Goal: Obtain resource: Download file/media

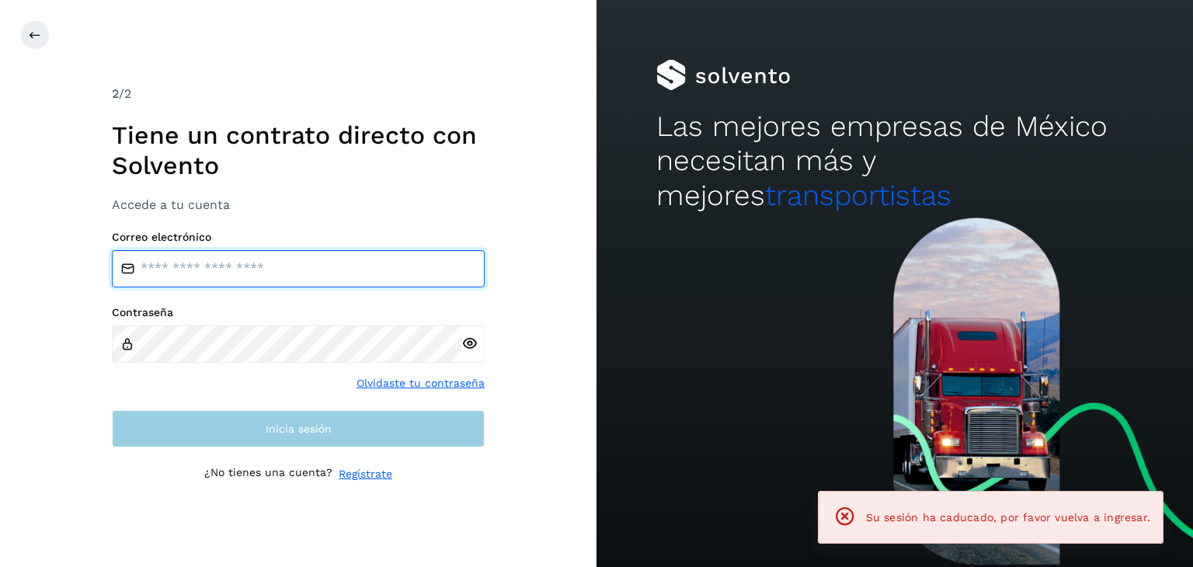
type input "**********"
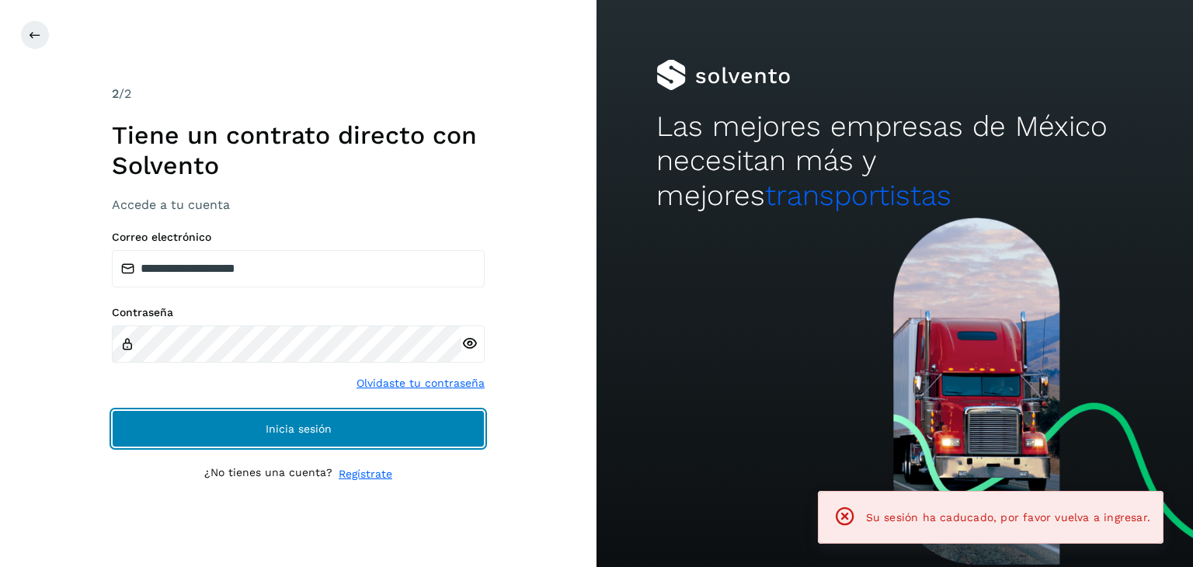
click at [330, 440] on button "Inicia sesión" at bounding box center [298, 428] width 373 height 37
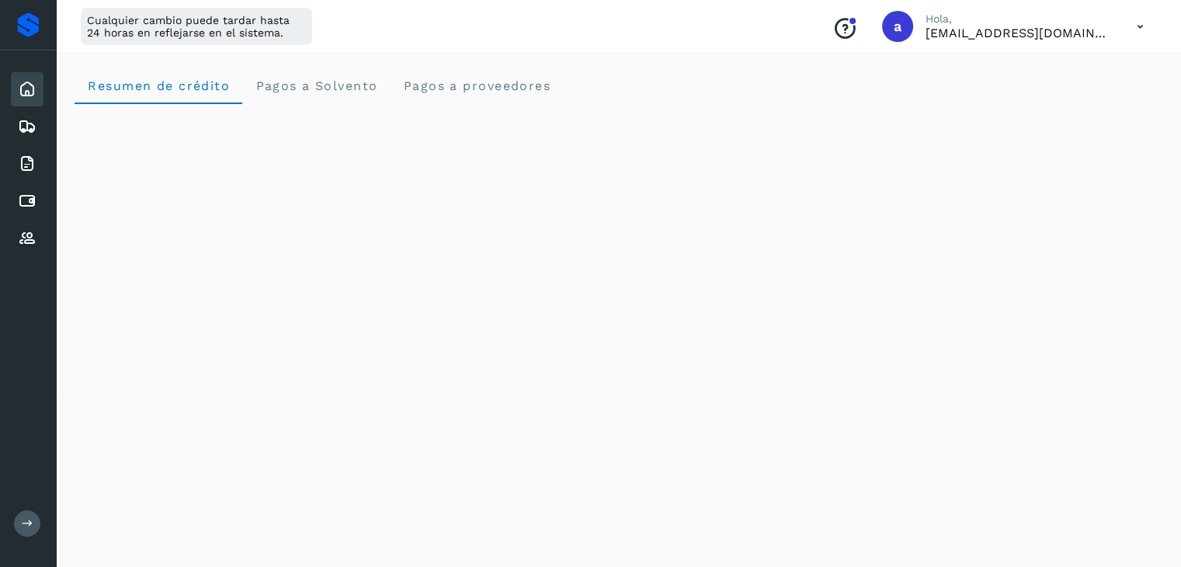
click at [31, 526] on icon at bounding box center [28, 524] width 12 height 12
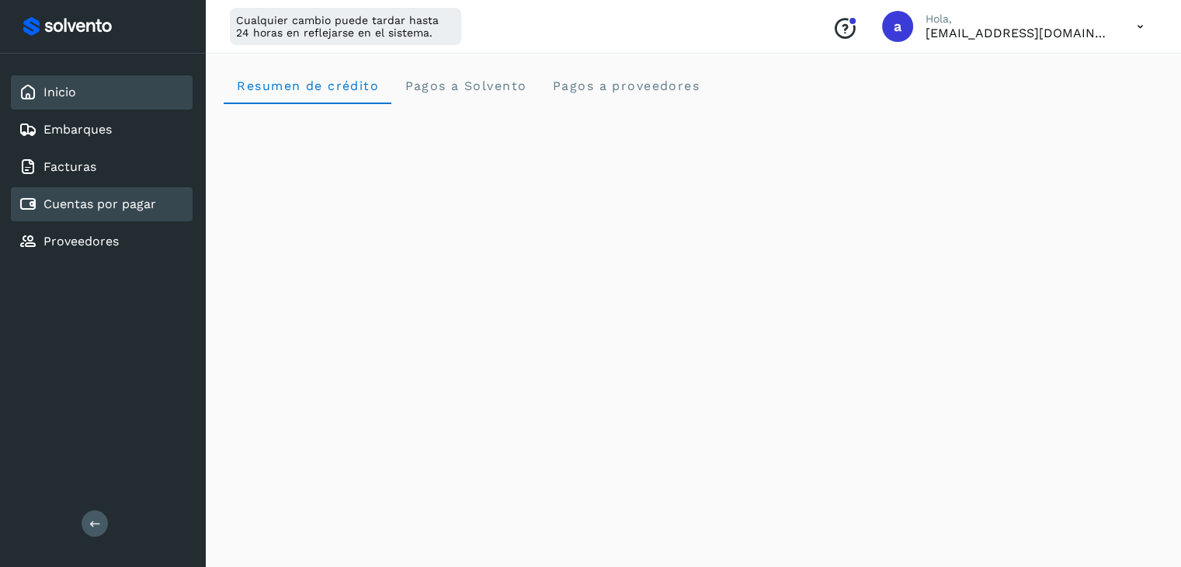
click at [84, 214] on div "Cuentas por pagar" at bounding box center [102, 204] width 182 height 34
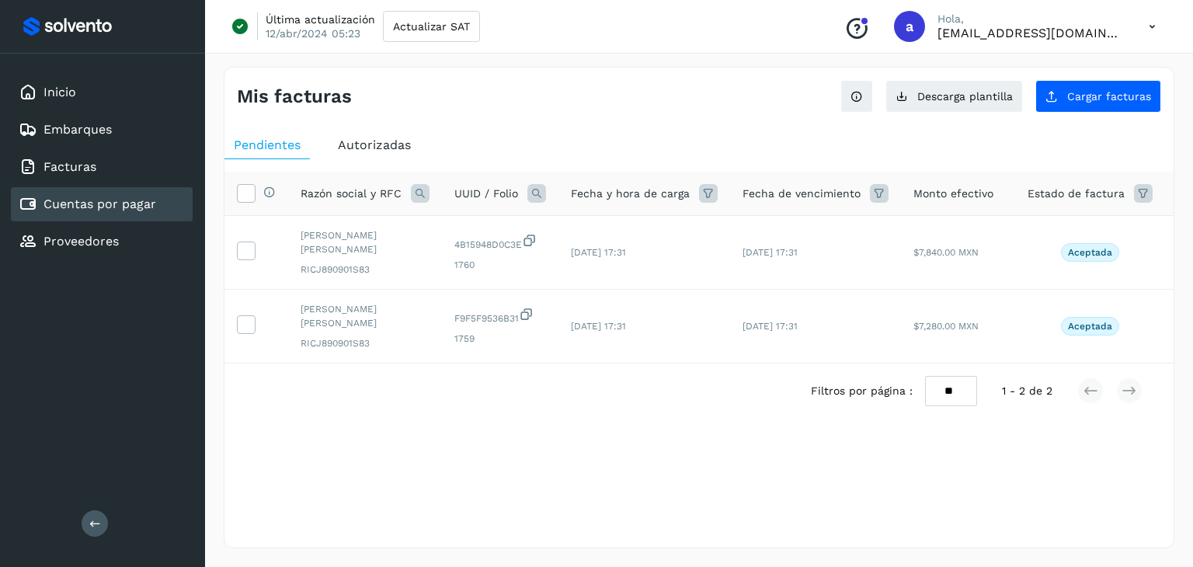
click at [373, 155] on div "Autorizadas" at bounding box center [375, 145] width 92 height 28
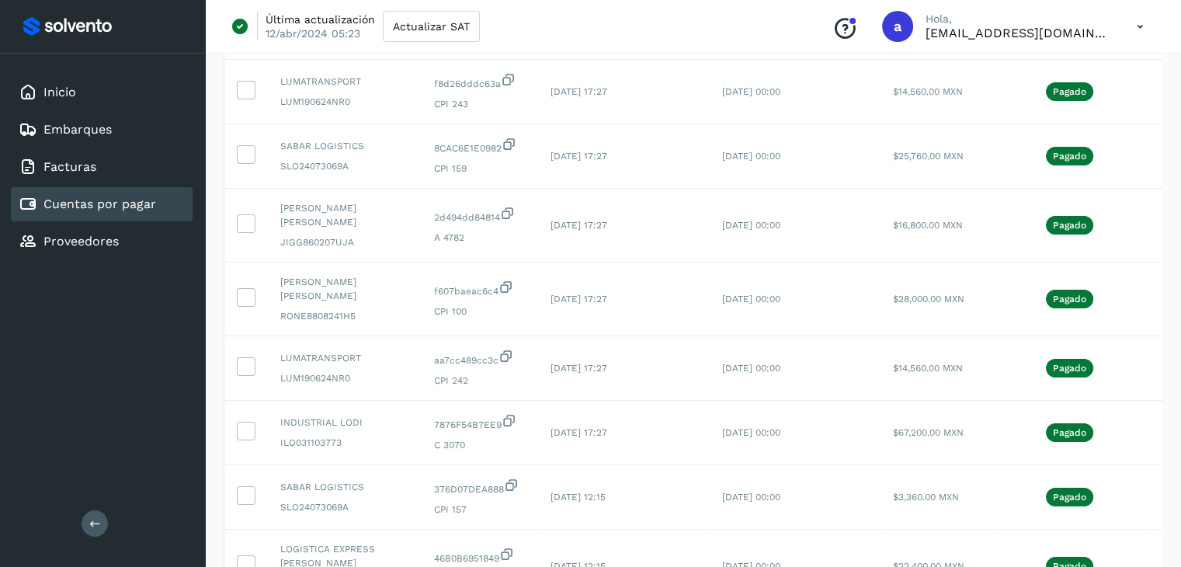
scroll to position [474, 0]
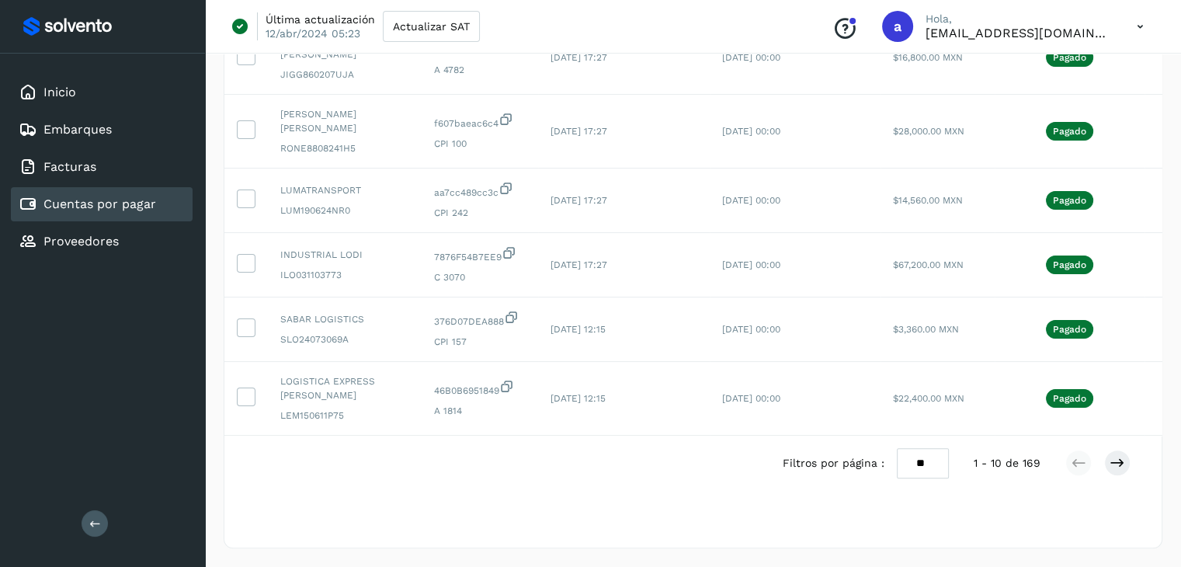
click at [927, 462] on select "** ** **" at bounding box center [923, 463] width 52 height 30
select select "**"
click at [897, 448] on select "** ** **" at bounding box center [923, 463] width 52 height 30
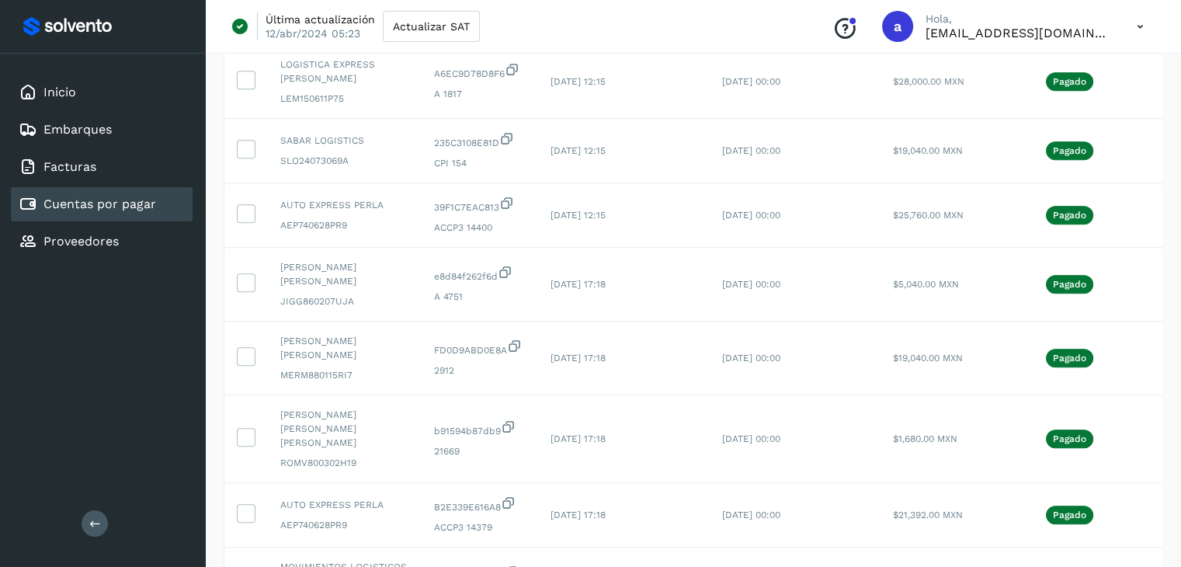
scroll to position [1255, 0]
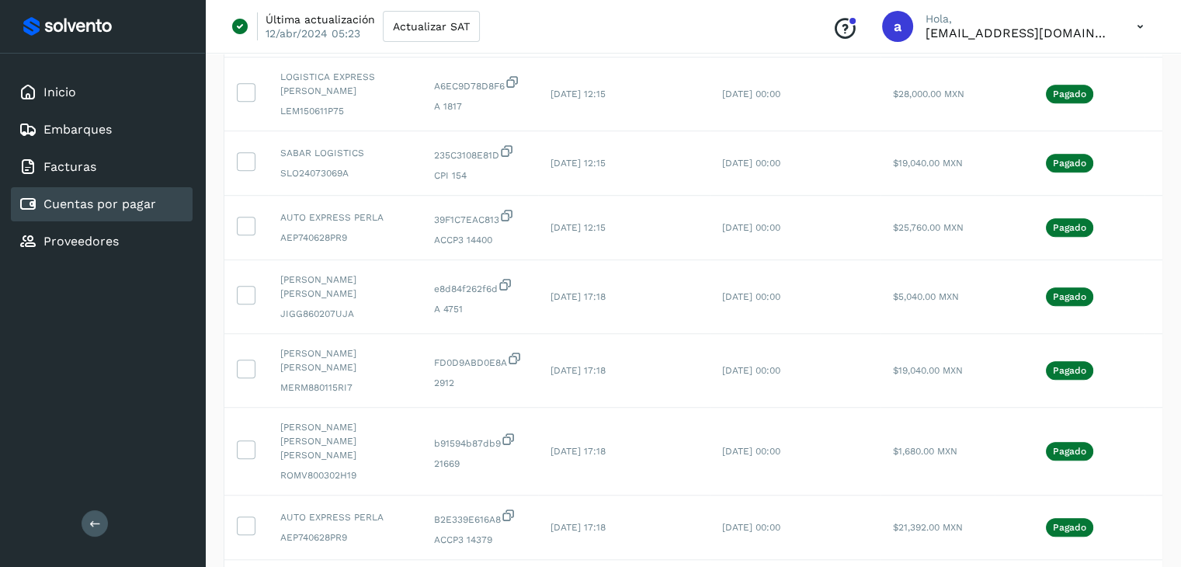
click at [93, 526] on icon at bounding box center [95, 524] width 12 height 12
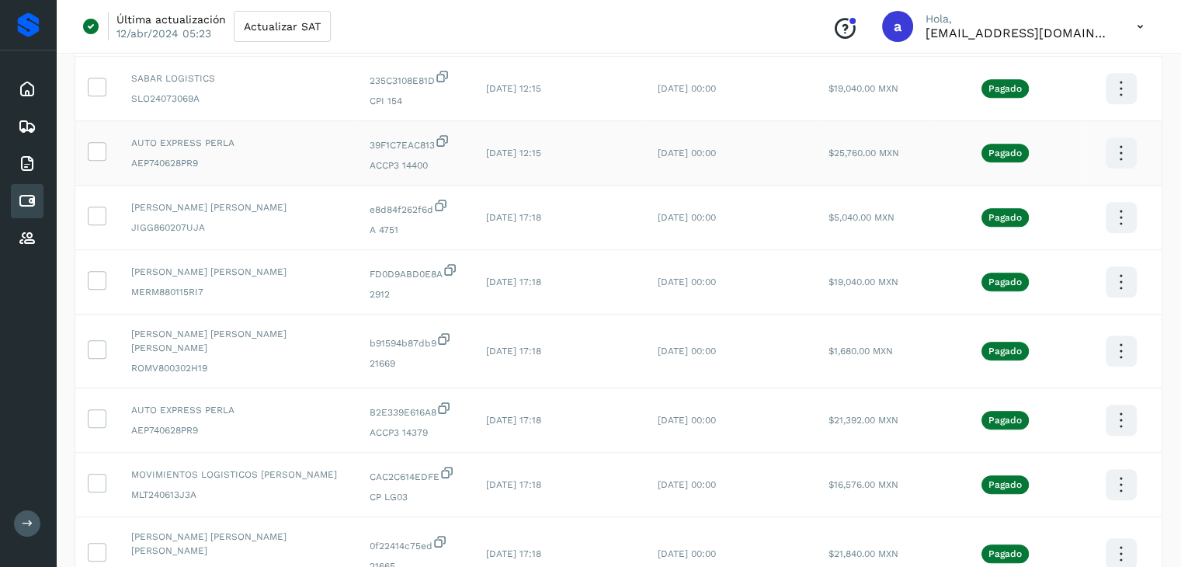
click at [1122, 151] on icon at bounding box center [1121, 153] width 37 height 37
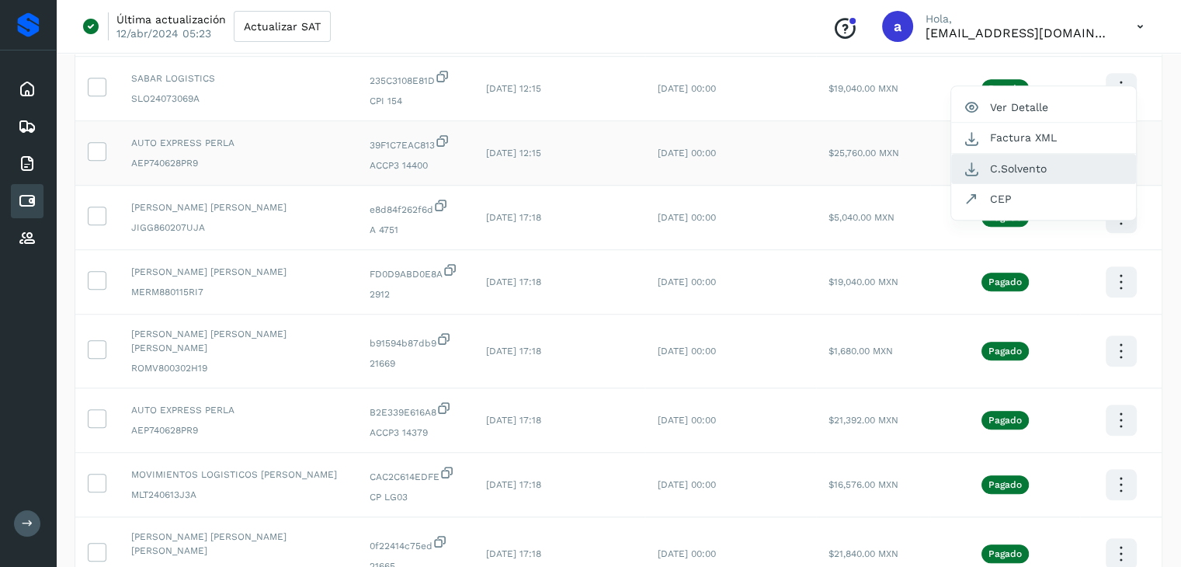
click at [1045, 165] on button "C.Solvento" at bounding box center [1044, 169] width 185 height 30
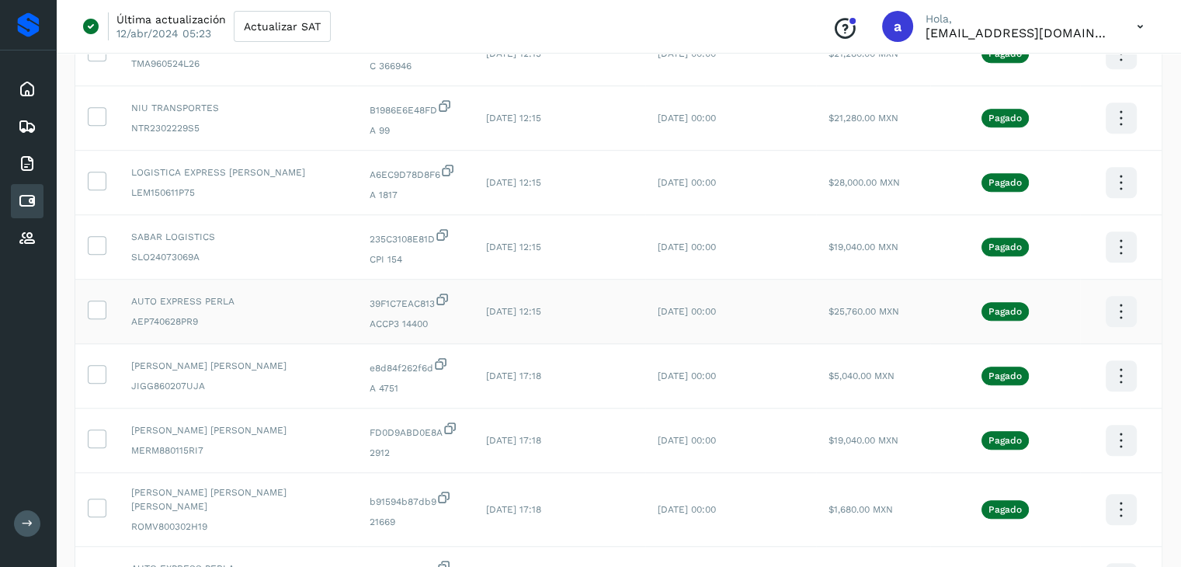
scroll to position [1088, 0]
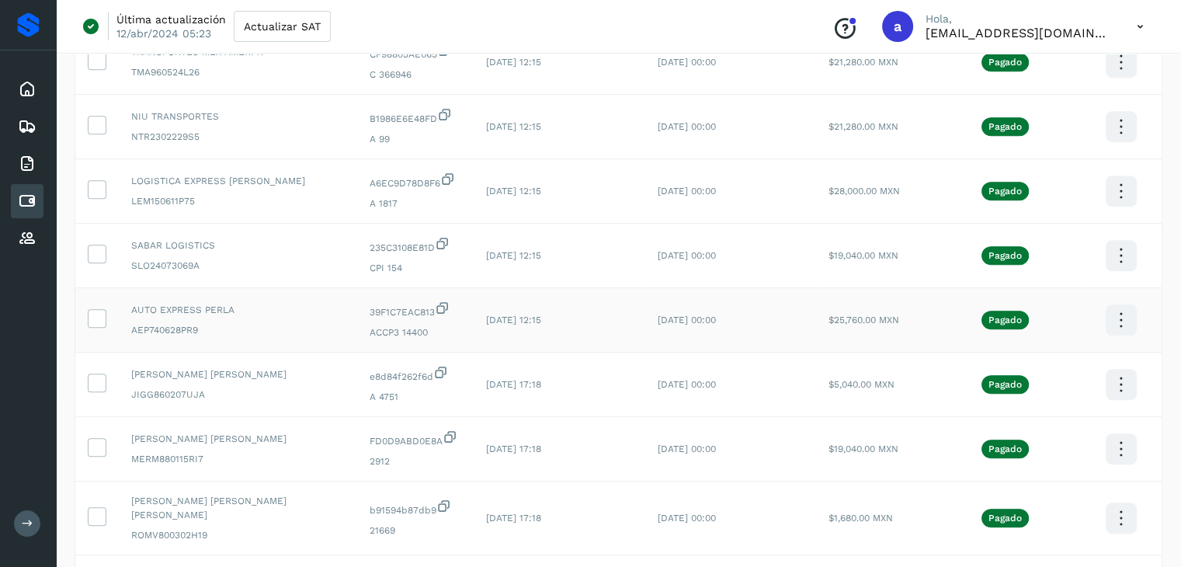
click at [1122, 318] on icon at bounding box center [1121, 320] width 37 height 37
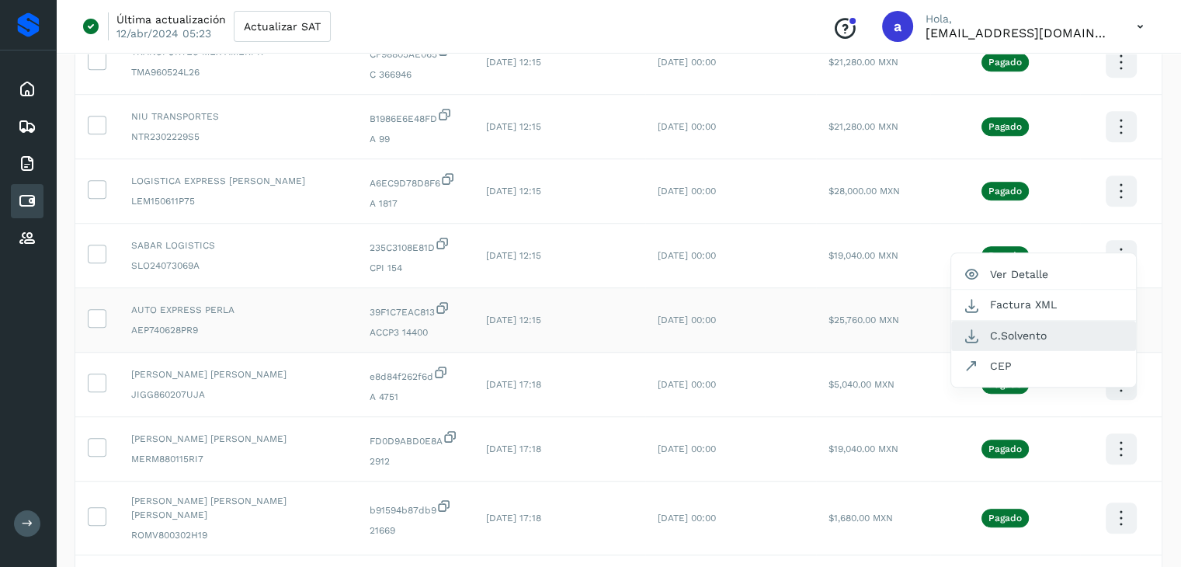
click at [1057, 337] on button "C.Solvento" at bounding box center [1044, 336] width 185 height 30
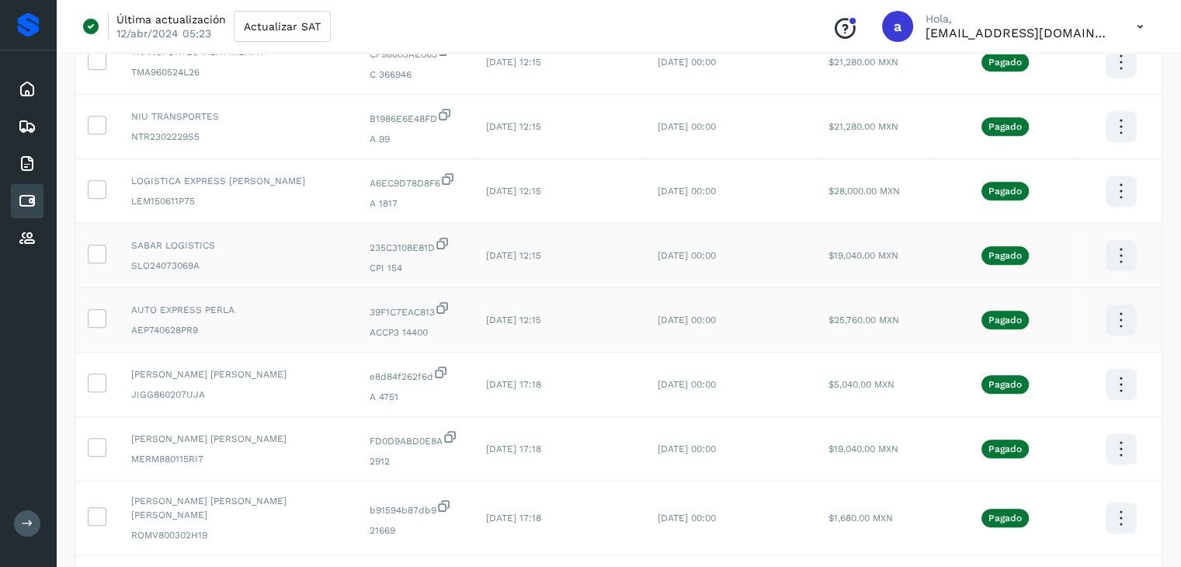
click at [1120, 259] on icon at bounding box center [1121, 256] width 37 height 37
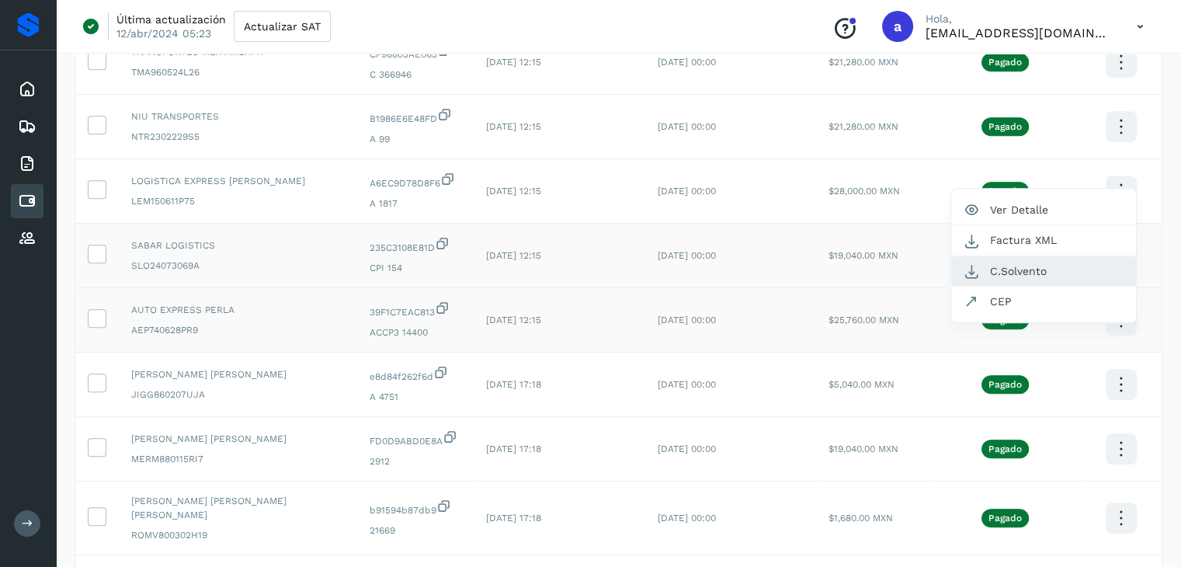
click at [1046, 274] on button "C.Solvento" at bounding box center [1044, 271] width 185 height 30
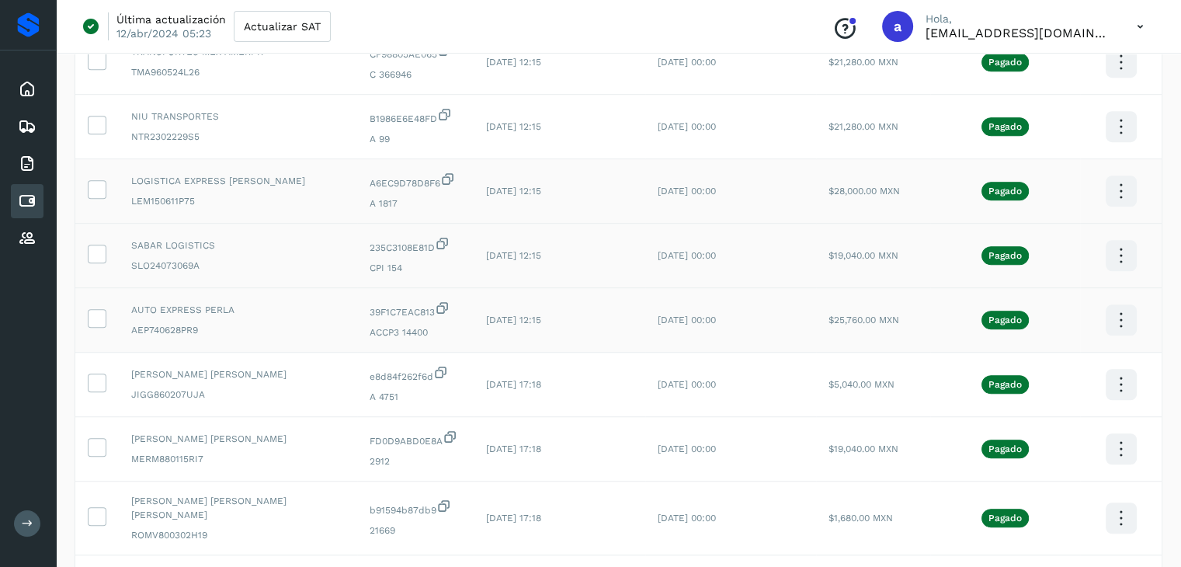
click at [1116, 193] on icon at bounding box center [1121, 191] width 37 height 37
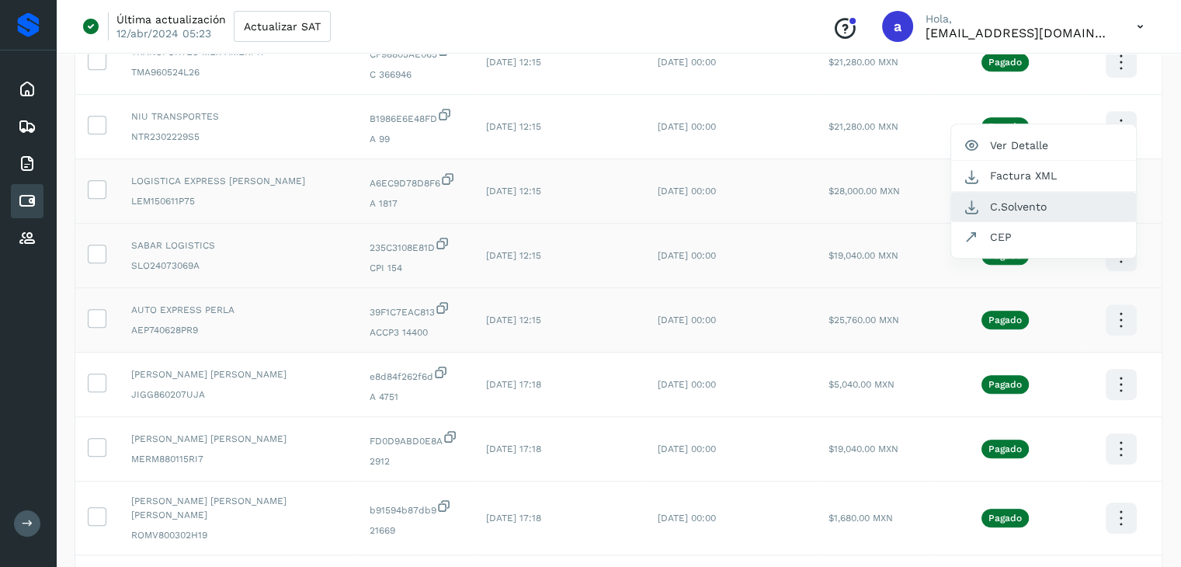
click at [1053, 217] on button "C.Solvento" at bounding box center [1044, 207] width 185 height 30
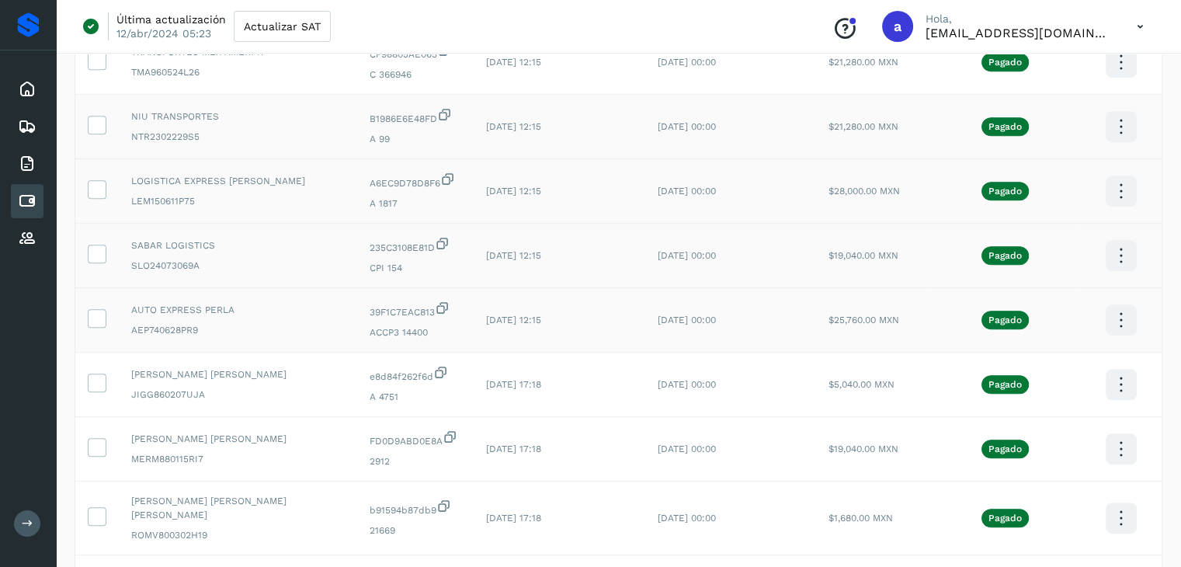
click at [1122, 125] on icon at bounding box center [1121, 127] width 37 height 37
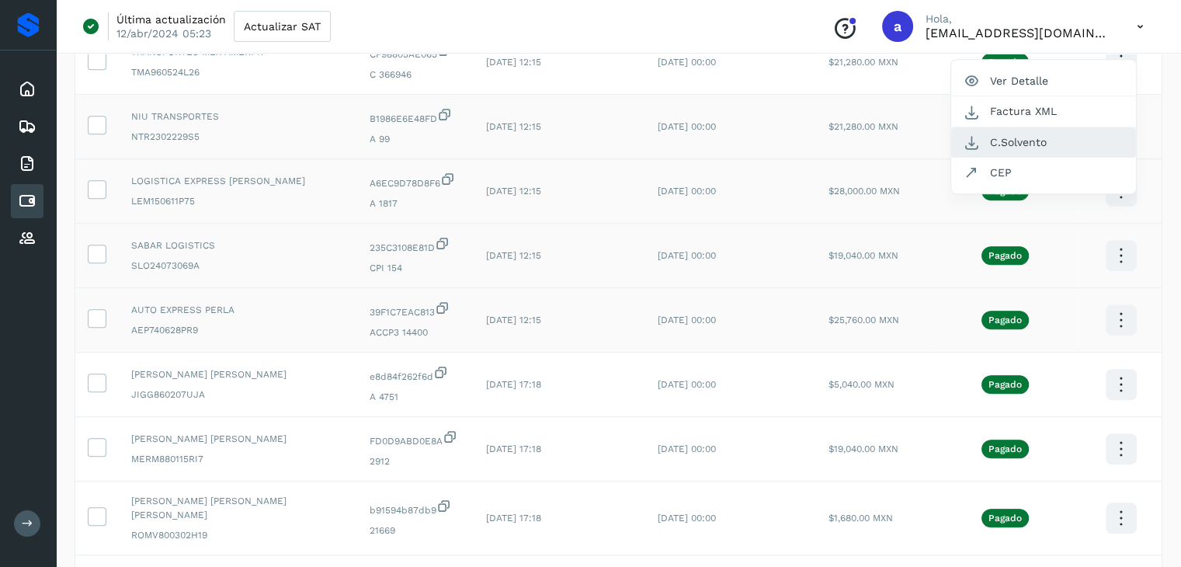
click at [1077, 144] on button "C.Solvento" at bounding box center [1044, 142] width 185 height 30
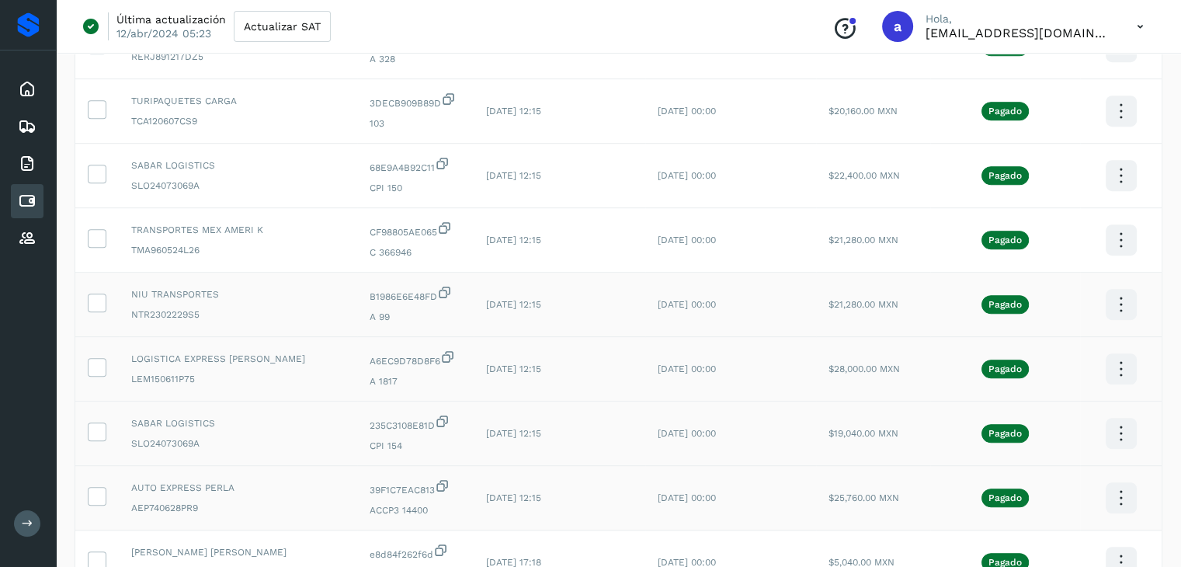
scroll to position [893, 0]
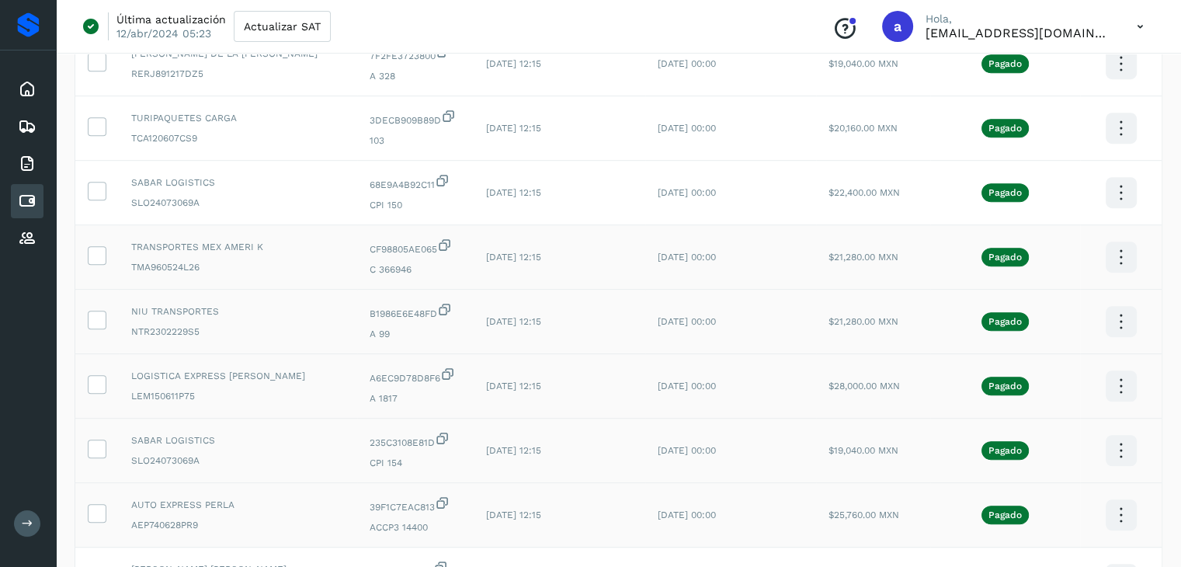
click at [1116, 256] on icon at bounding box center [1121, 257] width 37 height 37
click at [1118, 185] on div at bounding box center [590, 283] width 1181 height 567
click at [1121, 190] on icon at bounding box center [1121, 193] width 37 height 37
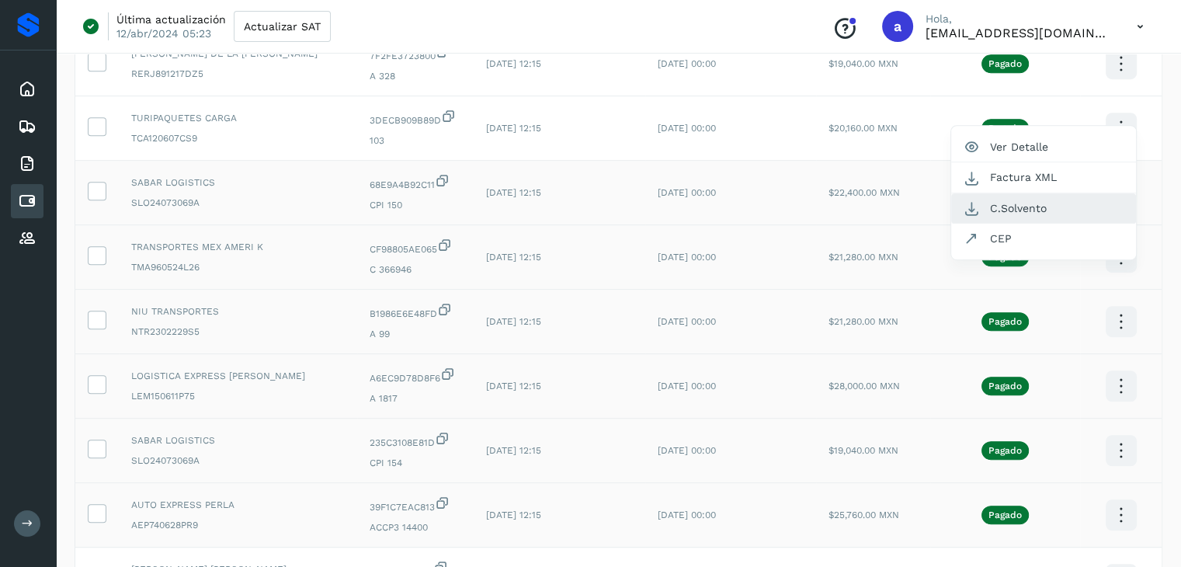
click at [1062, 211] on button "C.Solvento" at bounding box center [1044, 208] width 185 height 30
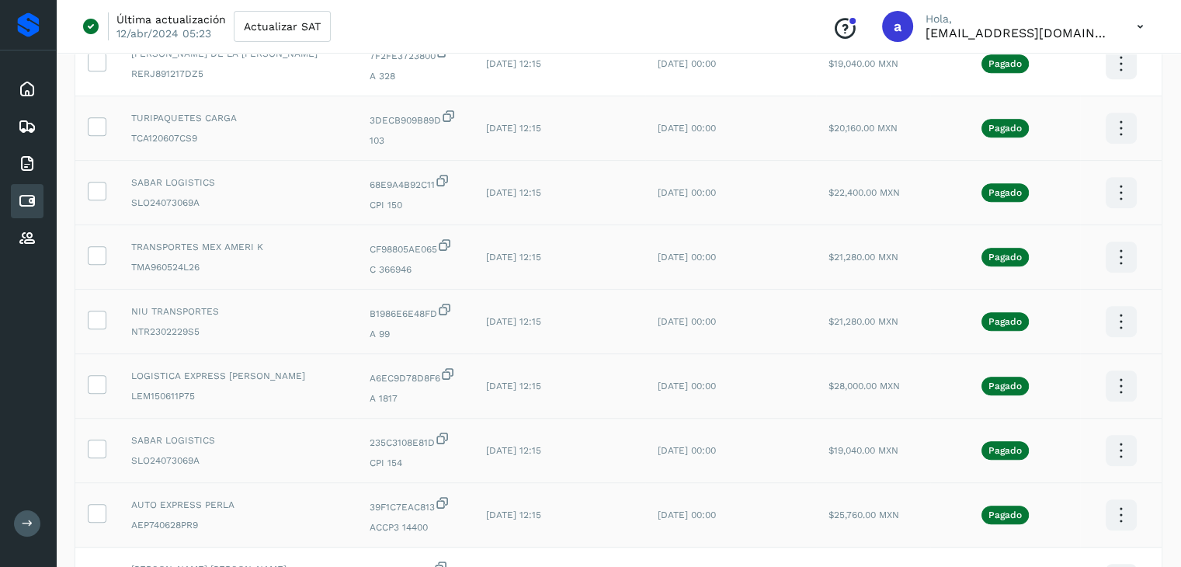
click at [1111, 126] on icon at bounding box center [1121, 128] width 37 height 37
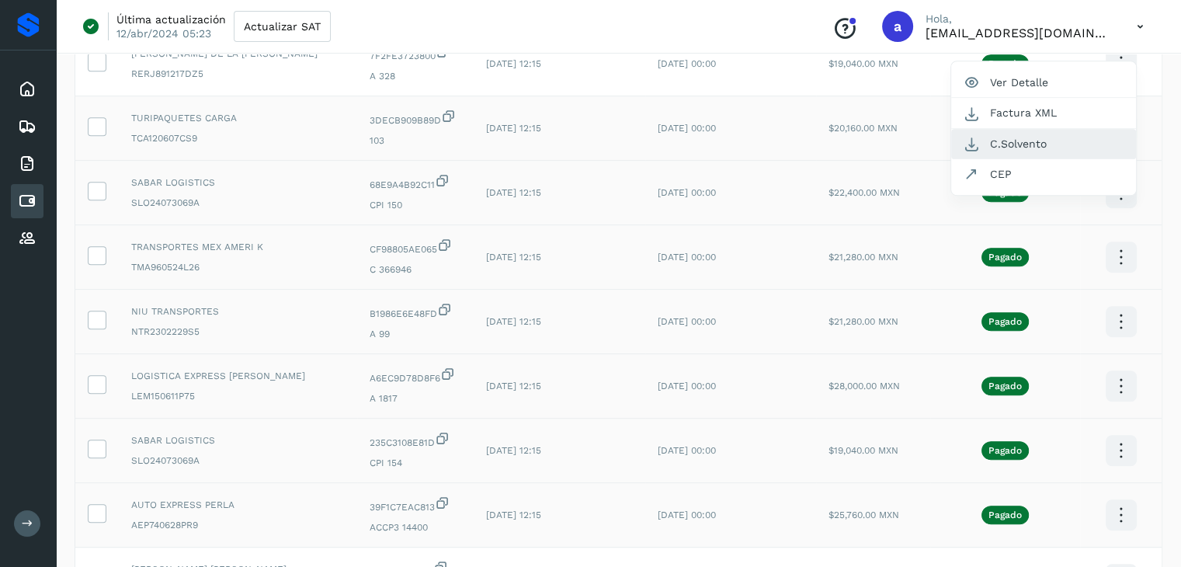
click at [1079, 135] on button "C.Solvento" at bounding box center [1044, 144] width 185 height 30
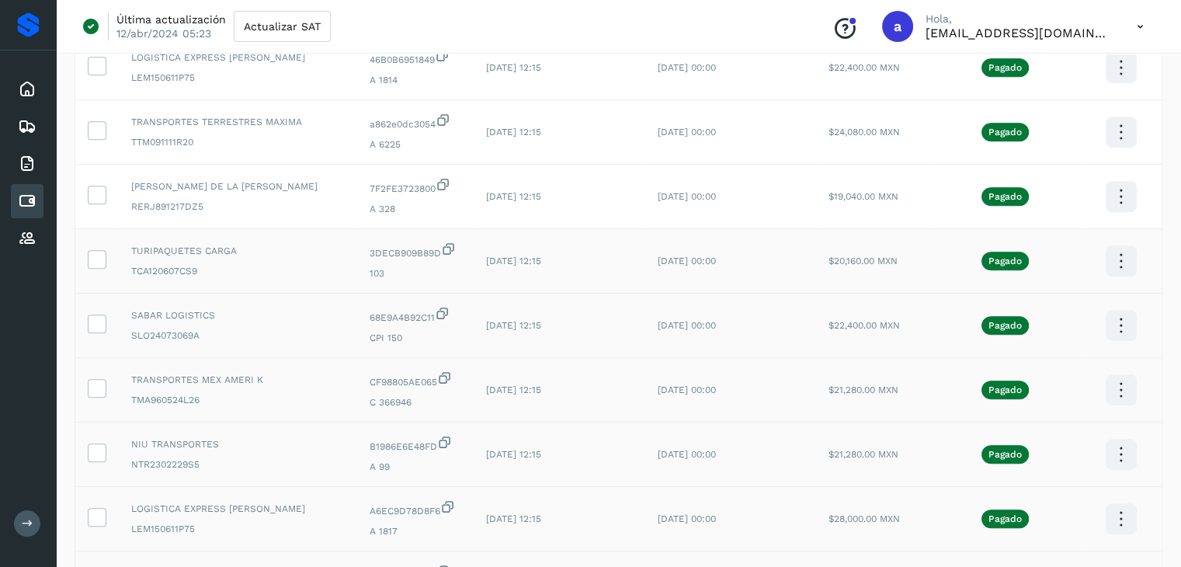
scroll to position [752, 0]
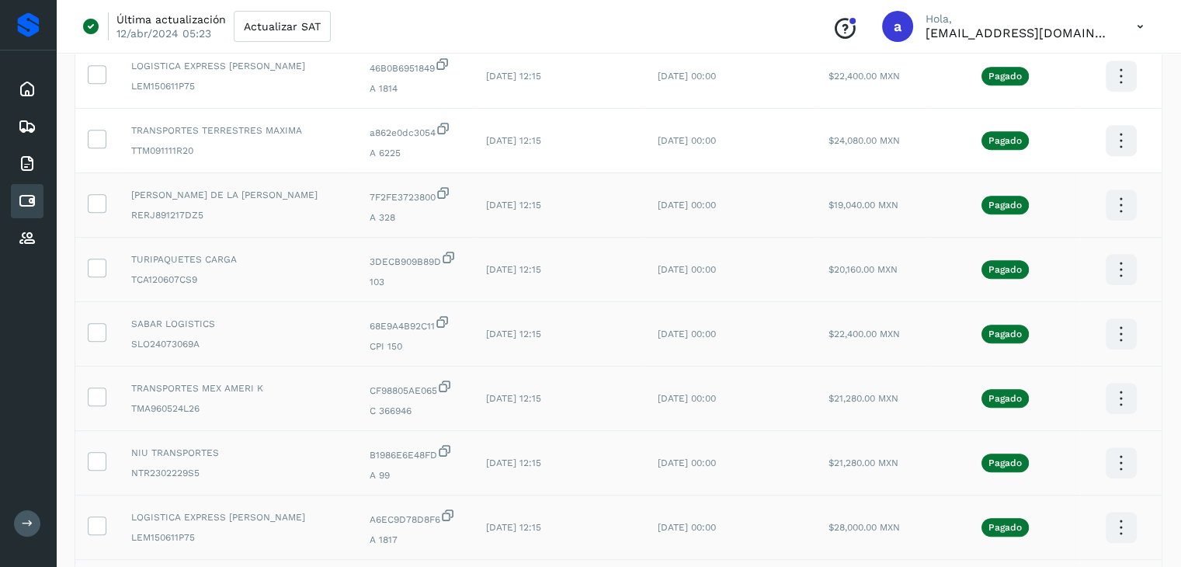
click at [1117, 204] on icon at bounding box center [1121, 205] width 37 height 37
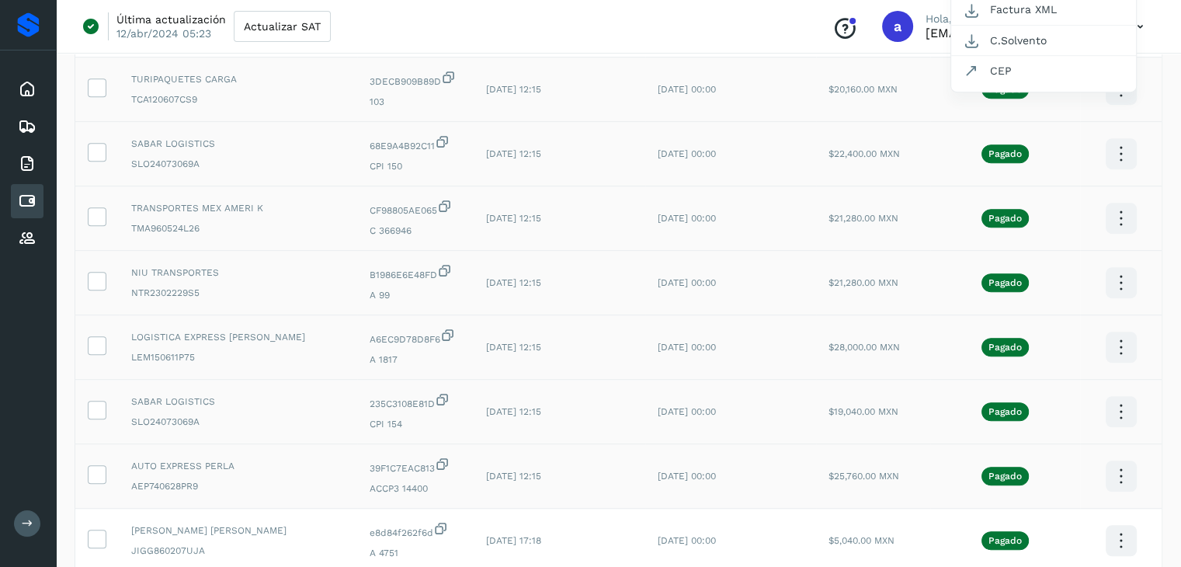
scroll to position [949, 0]
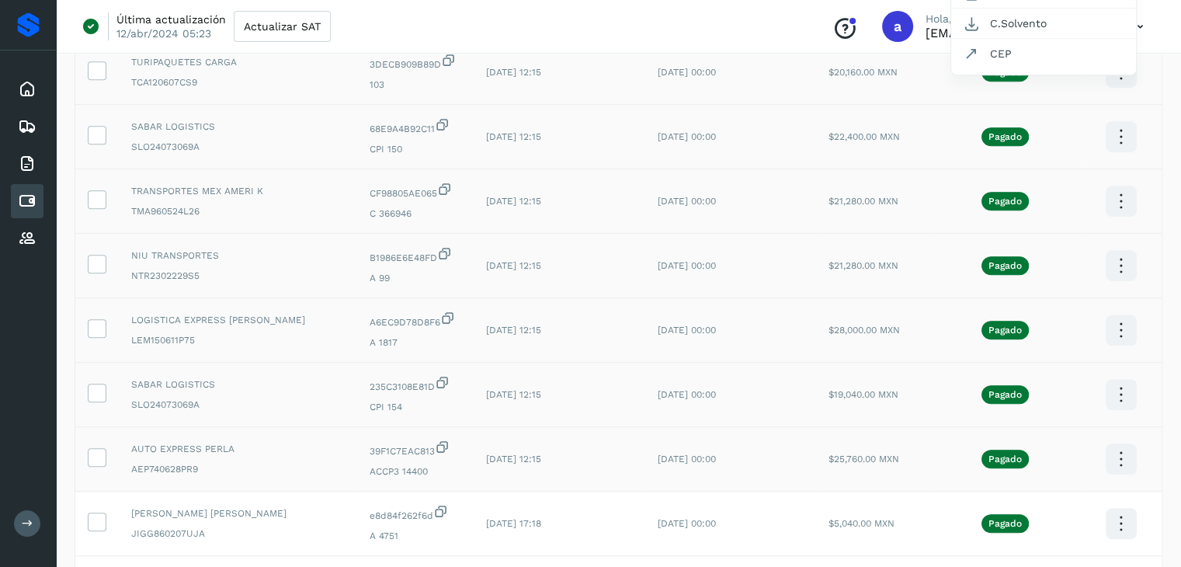
click at [92, 461] on div at bounding box center [590, 283] width 1181 height 567
click at [96, 458] on icon at bounding box center [97, 456] width 16 height 16
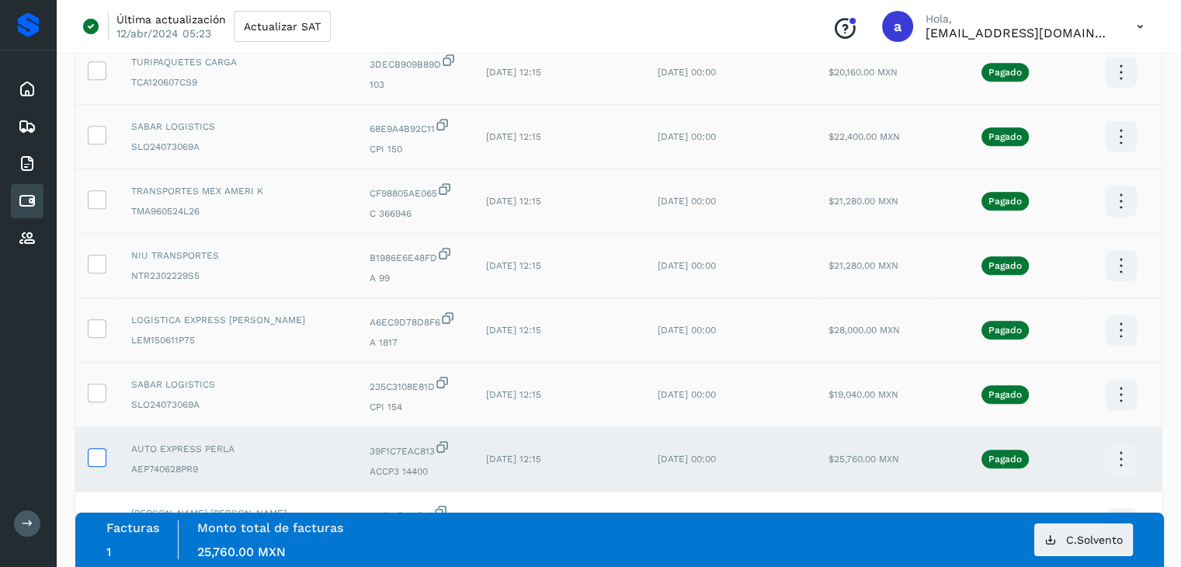
click at [96, 458] on icon at bounding box center [97, 456] width 16 height 16
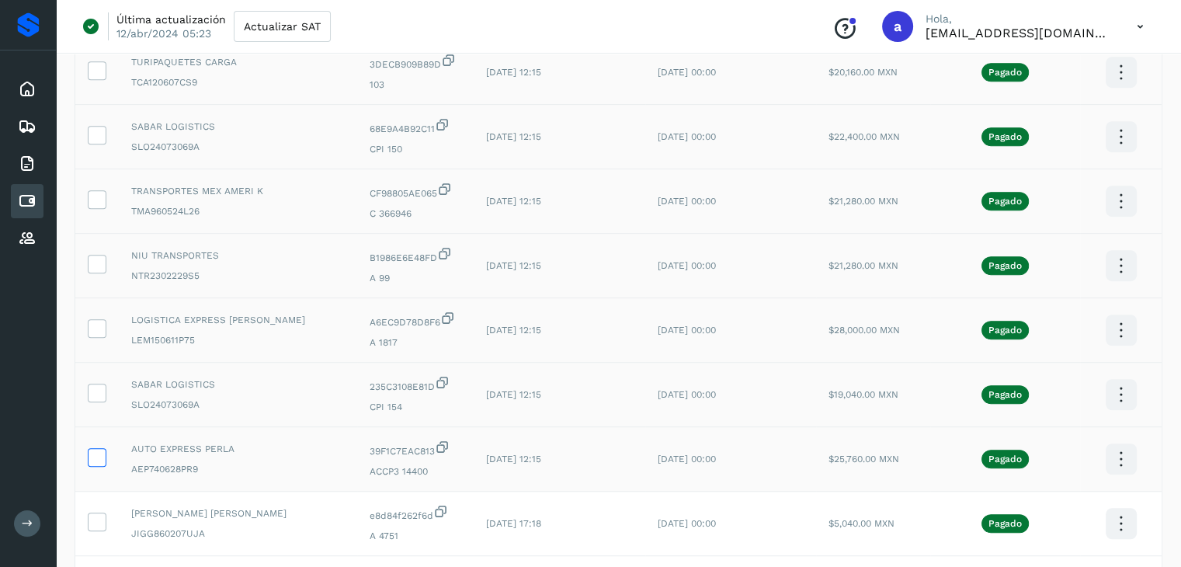
click at [96, 458] on icon at bounding box center [97, 456] width 16 height 16
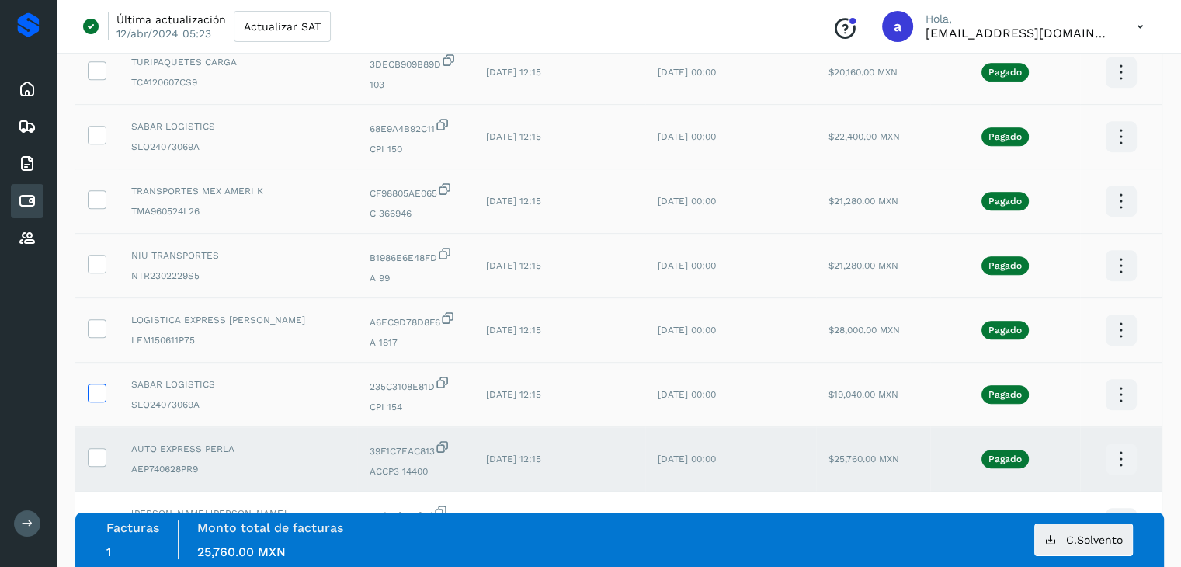
click at [96, 392] on icon at bounding box center [97, 392] width 16 height 16
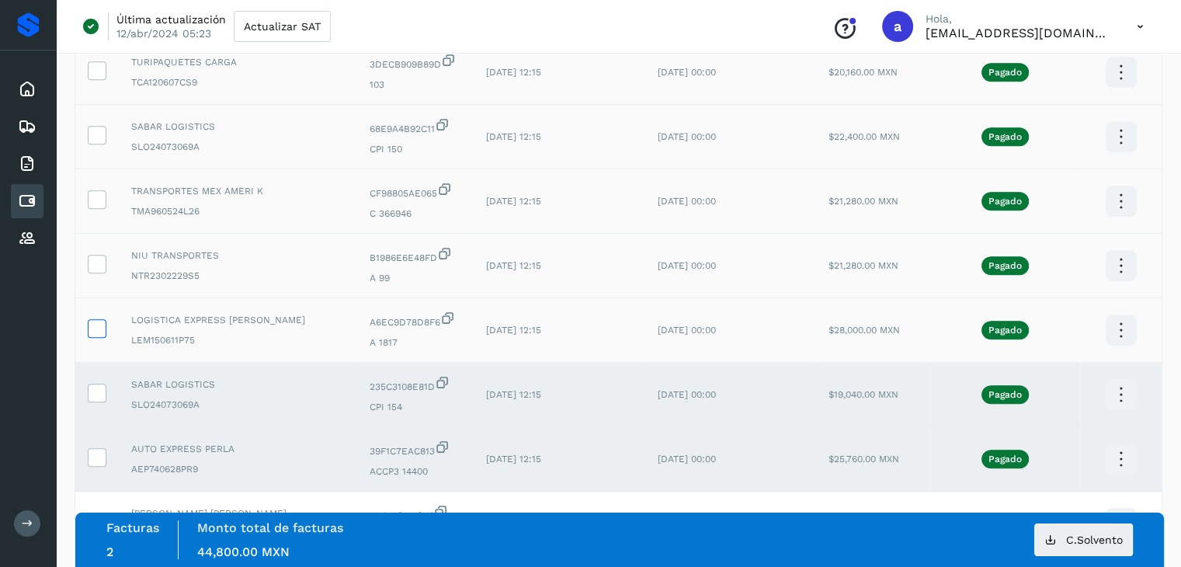
click at [99, 324] on icon at bounding box center [97, 327] width 16 height 16
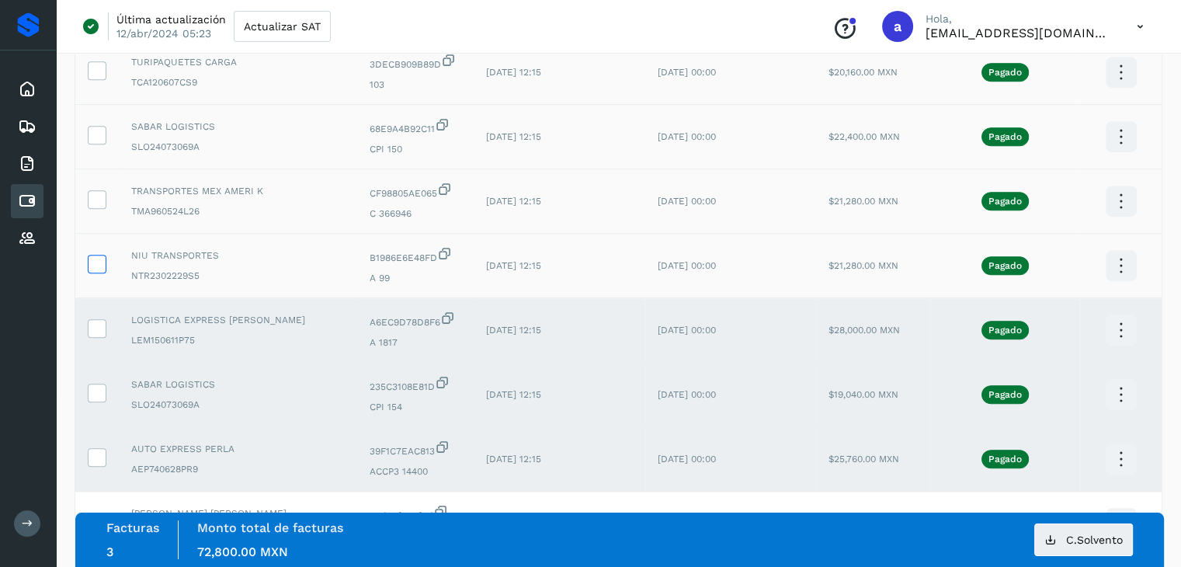
click at [97, 260] on icon at bounding box center [97, 263] width 16 height 16
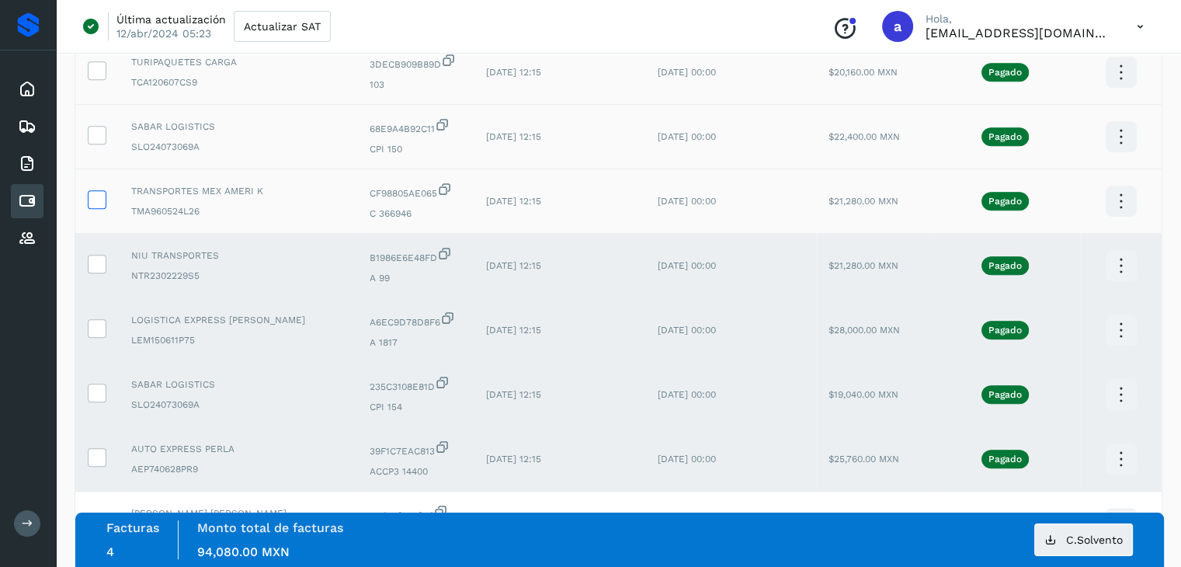
click at [93, 204] on icon at bounding box center [97, 198] width 16 height 16
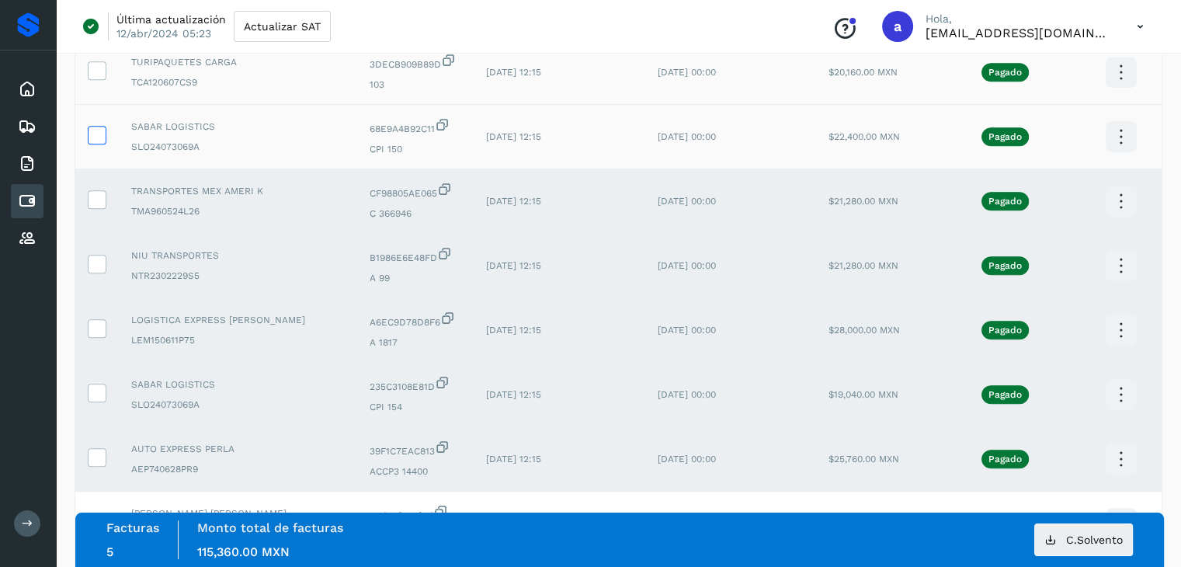
click at [92, 131] on icon at bounding box center [97, 134] width 16 height 16
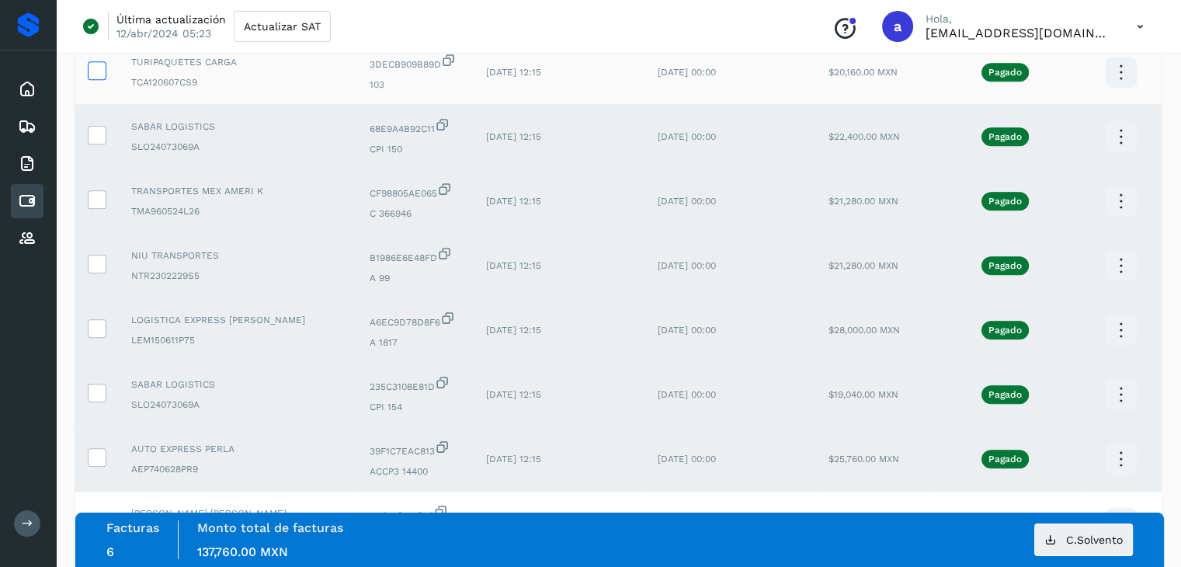
click at [95, 73] on icon at bounding box center [97, 69] width 16 height 16
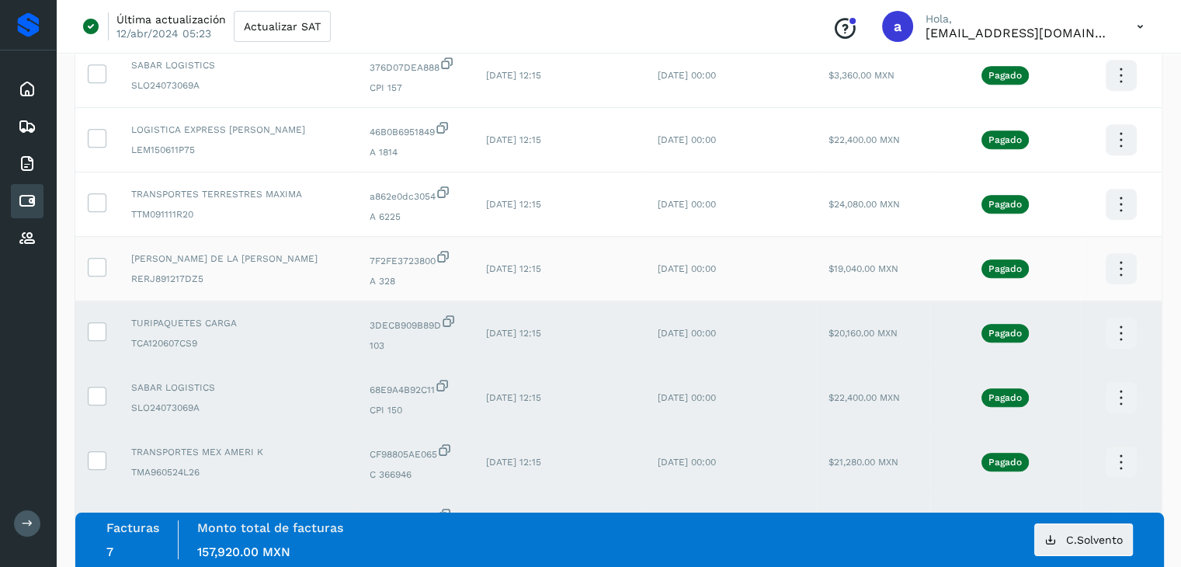
scroll to position [676, 0]
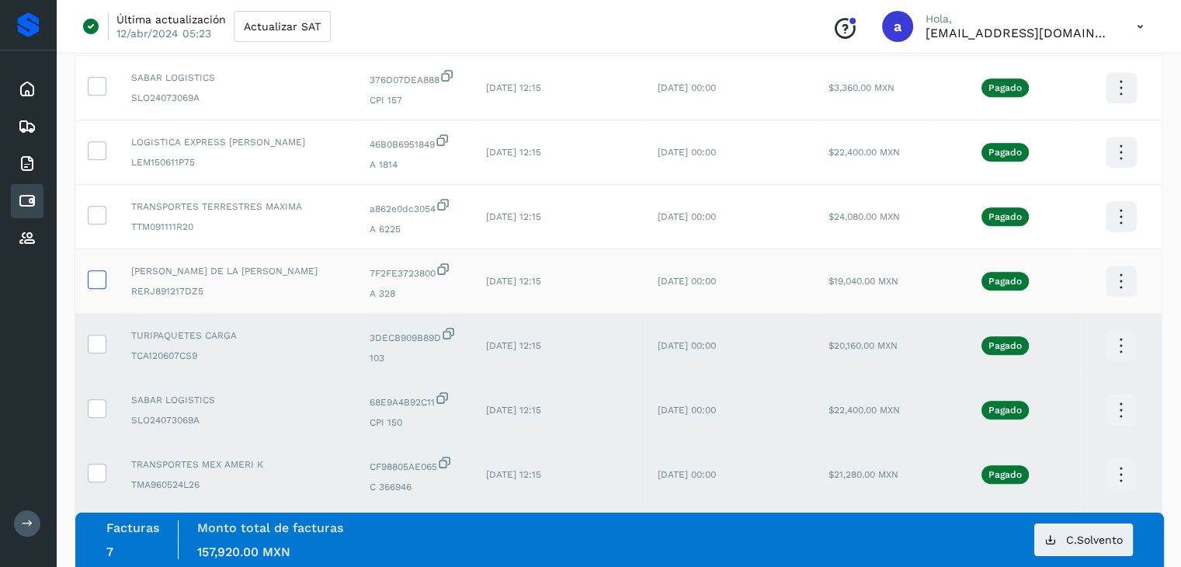
click at [93, 280] on icon at bounding box center [97, 278] width 16 height 16
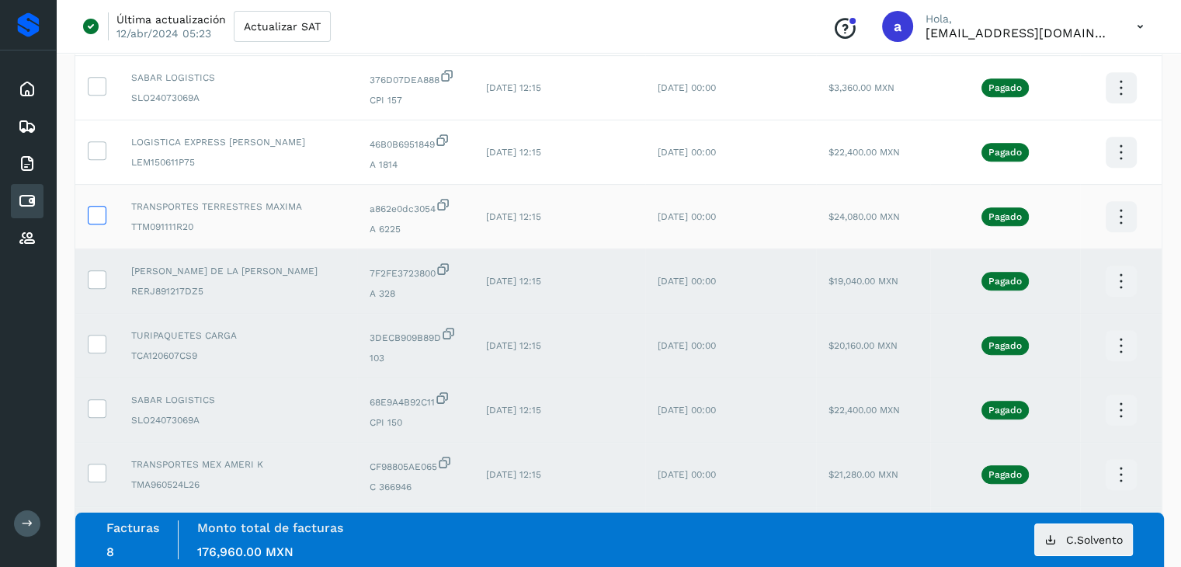
click at [96, 217] on icon at bounding box center [97, 214] width 16 height 16
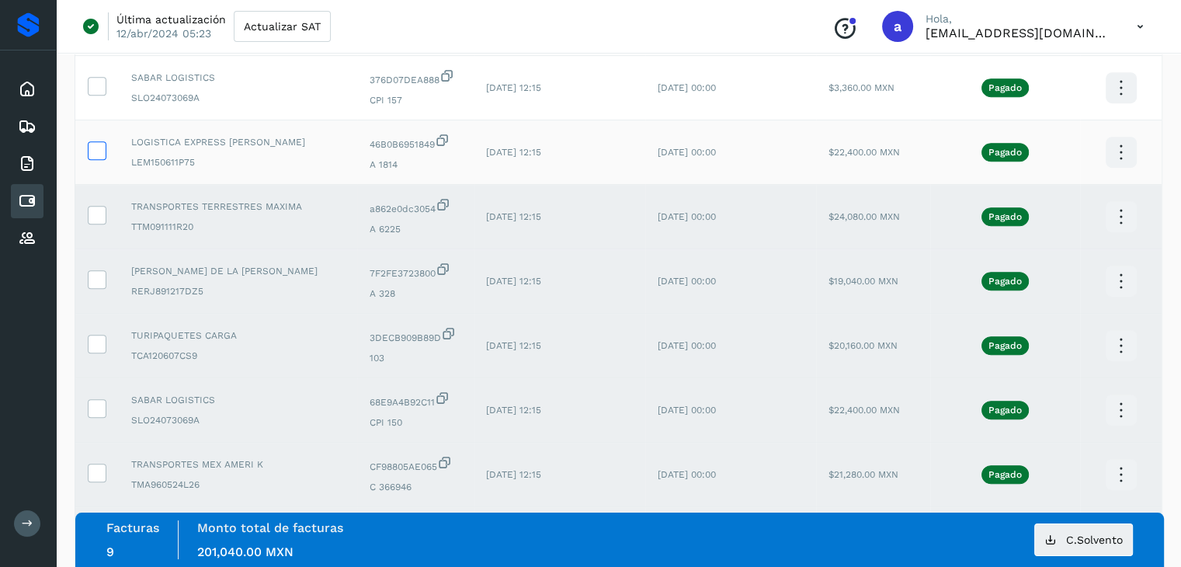
click at [99, 150] on icon at bounding box center [97, 149] width 16 height 16
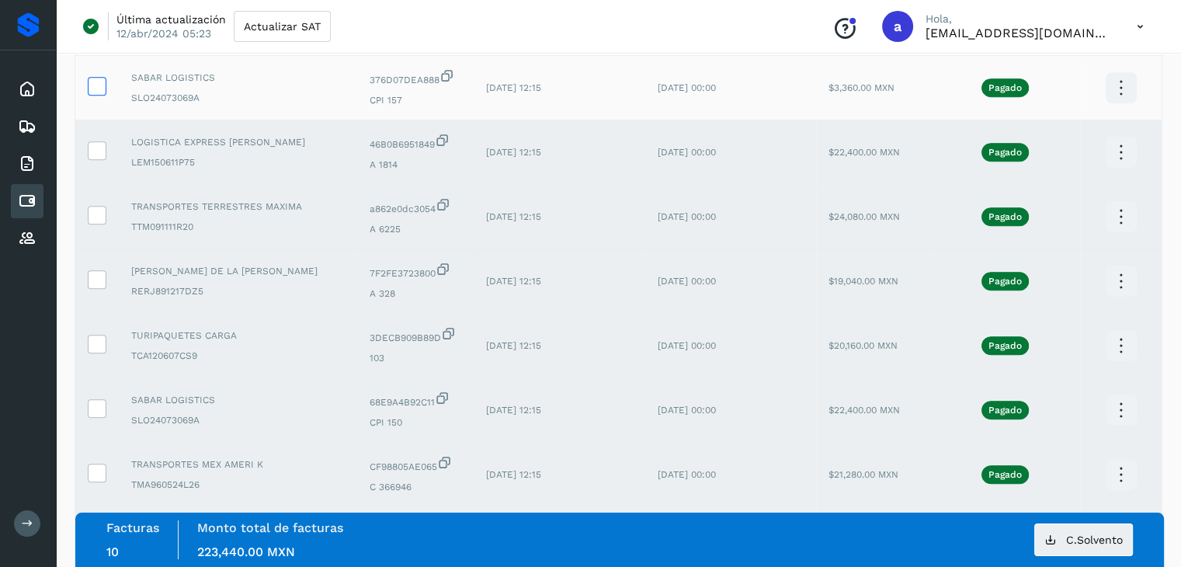
click at [98, 92] on icon at bounding box center [97, 85] width 16 height 16
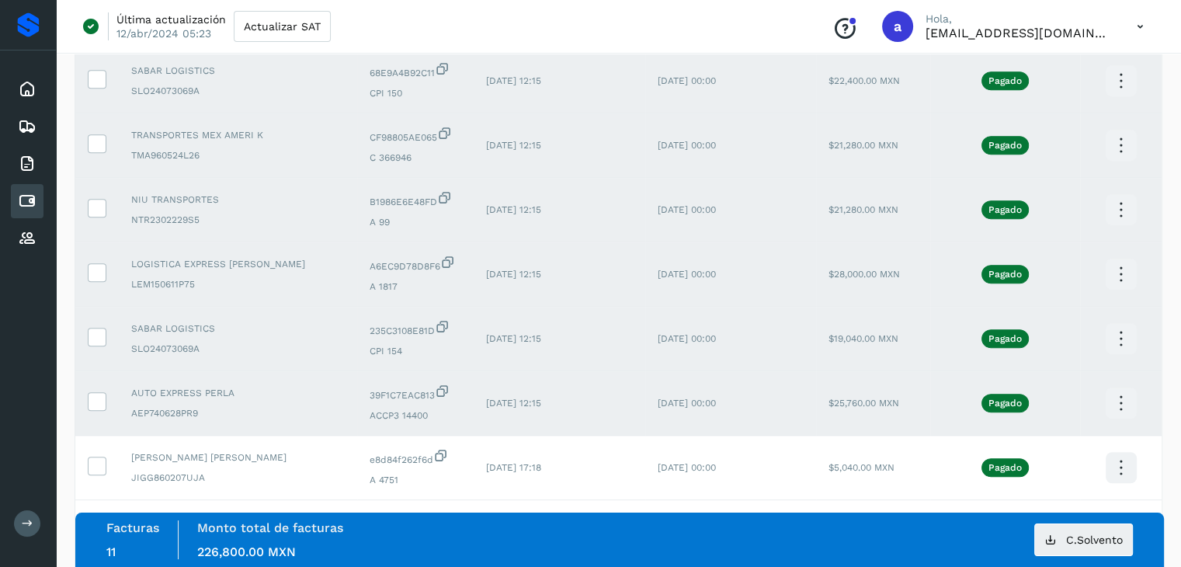
scroll to position [1021, 0]
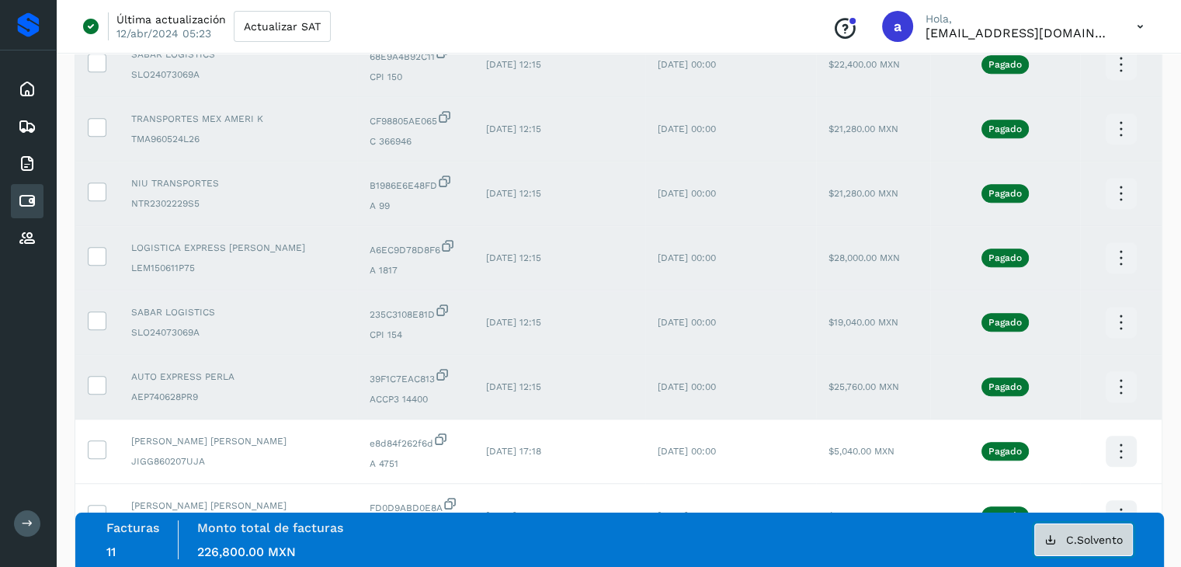
click at [1092, 535] on span "C.Solvento" at bounding box center [1094, 539] width 57 height 11
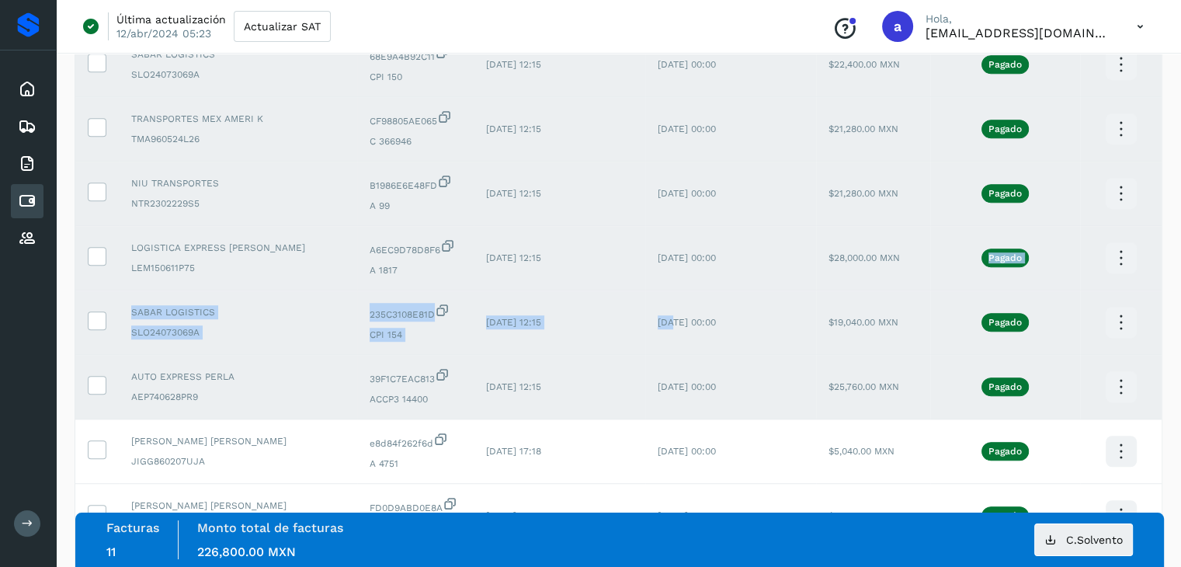
drag, startPoint x: 938, startPoint y: 242, endPoint x: 659, endPoint y: 293, distance: 283.5
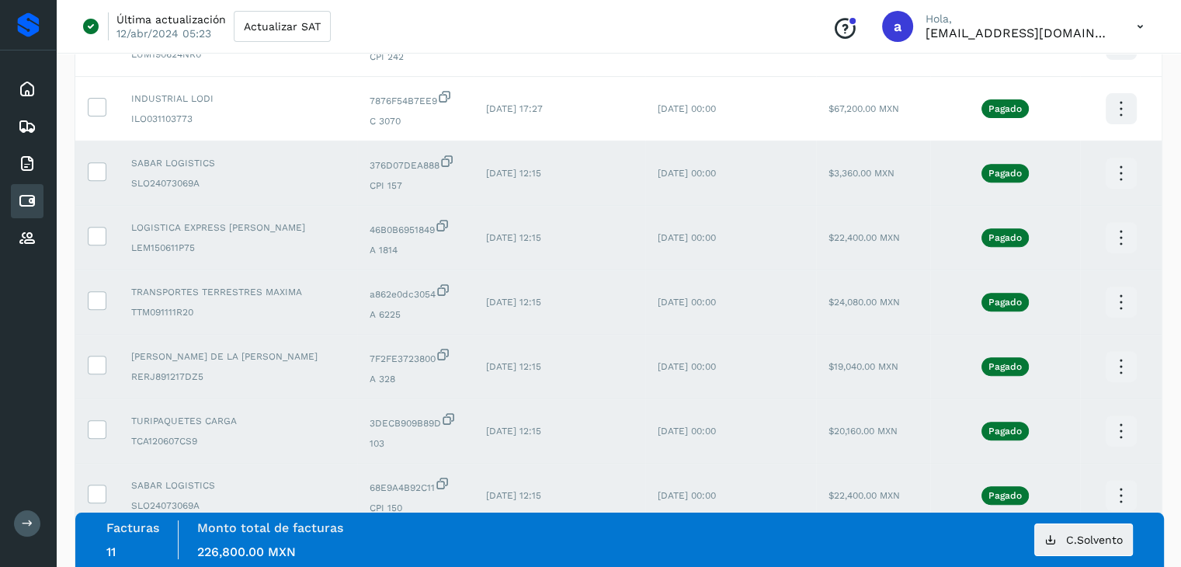
scroll to position [553, 0]
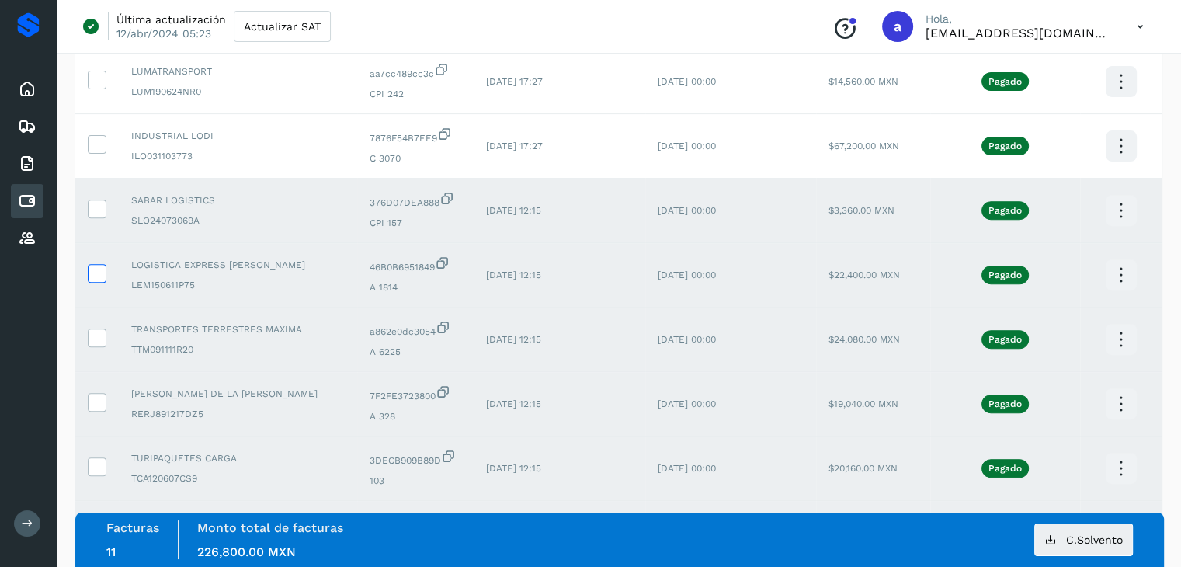
click at [98, 270] on icon at bounding box center [97, 272] width 16 height 16
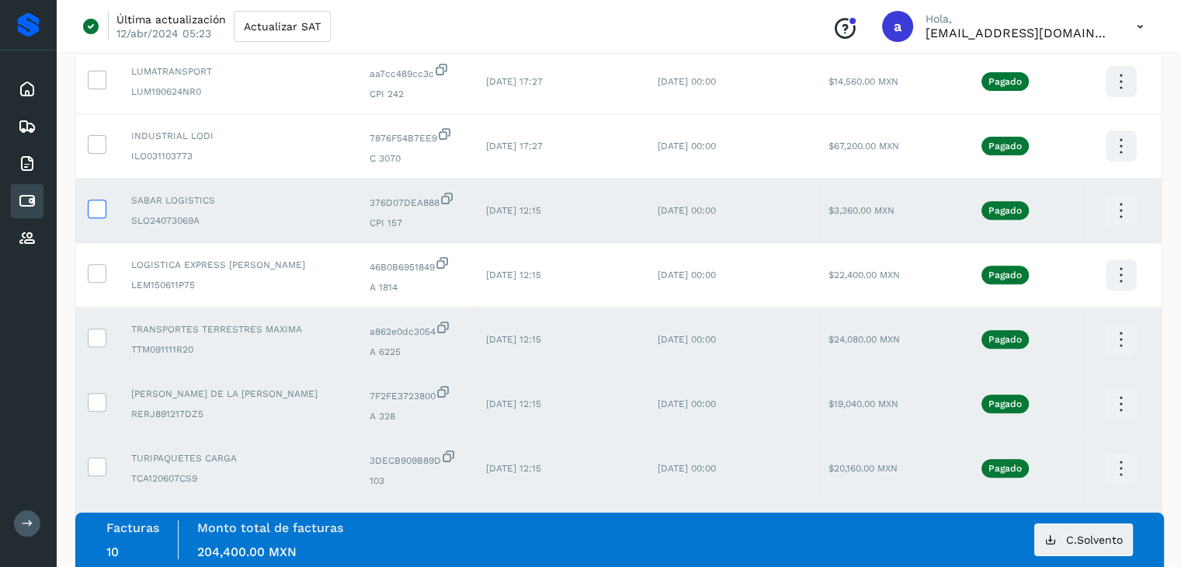
click at [96, 213] on icon at bounding box center [97, 208] width 16 height 16
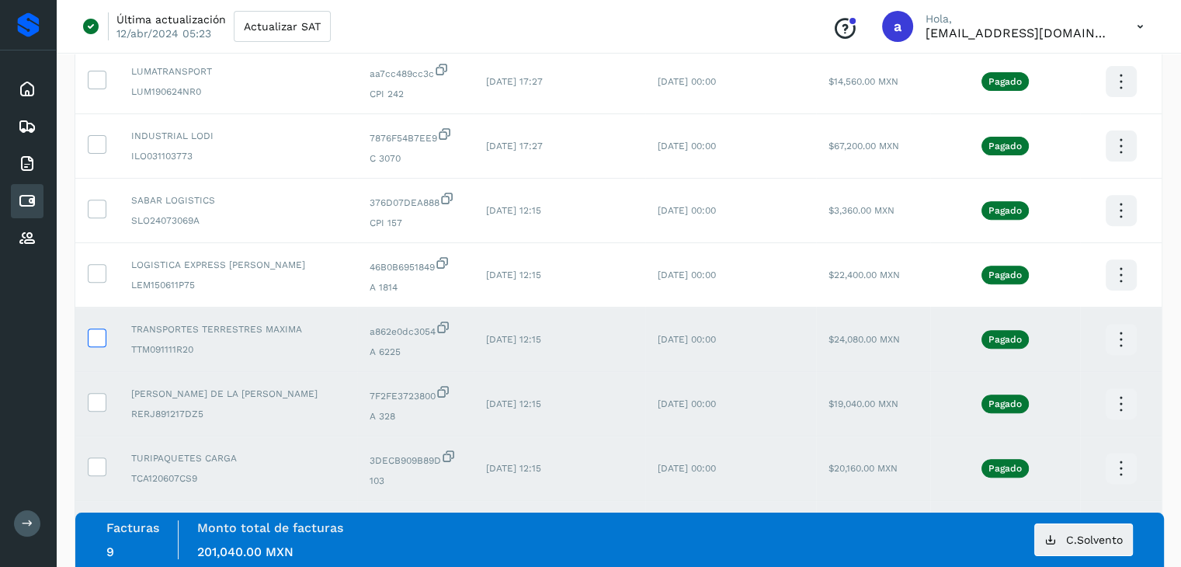
click at [96, 332] on icon at bounding box center [97, 337] width 16 height 16
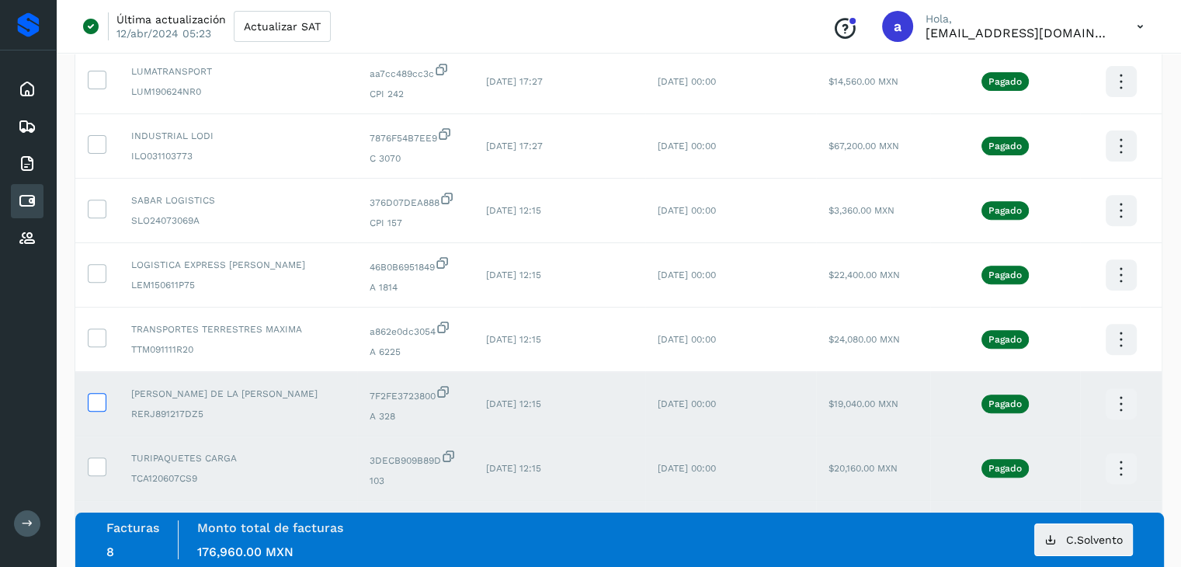
click at [93, 404] on icon at bounding box center [97, 401] width 16 height 16
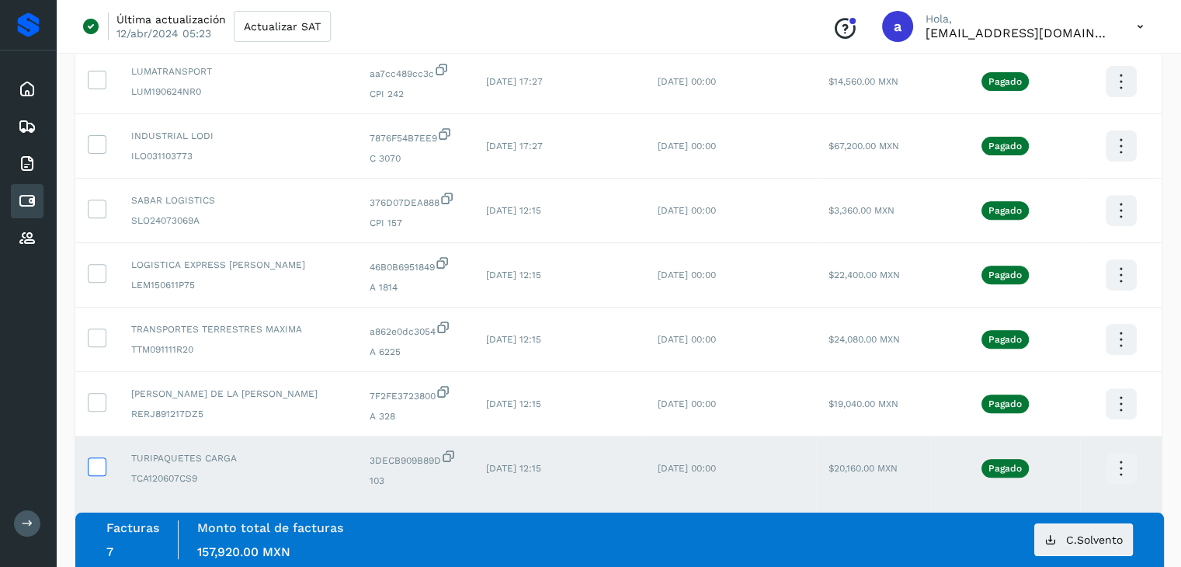
click at [93, 471] on icon at bounding box center [97, 465] width 16 height 16
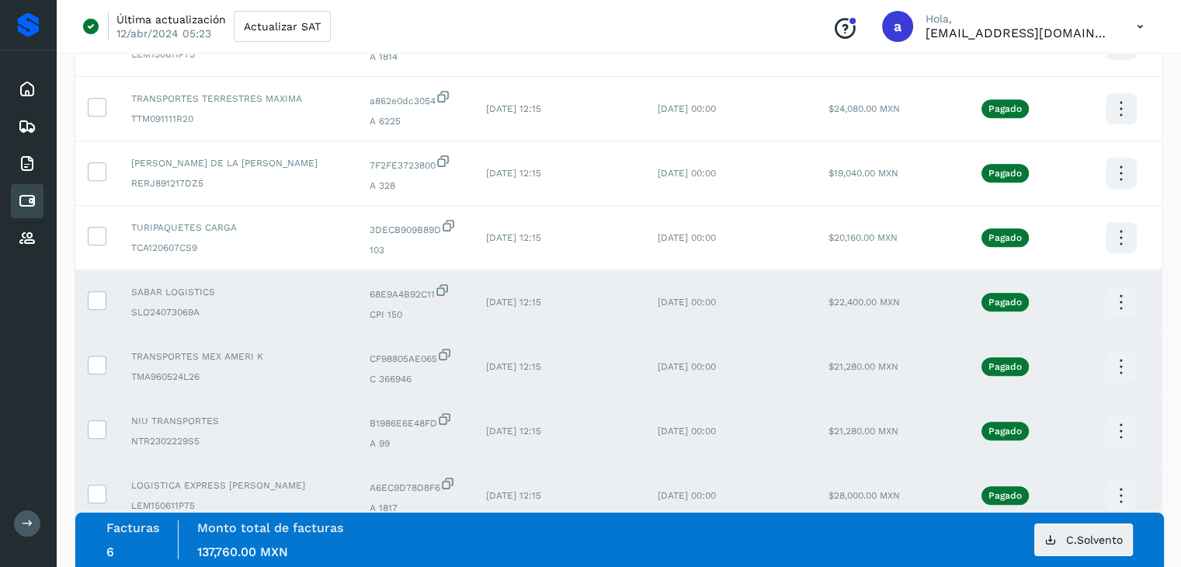
scroll to position [867, 0]
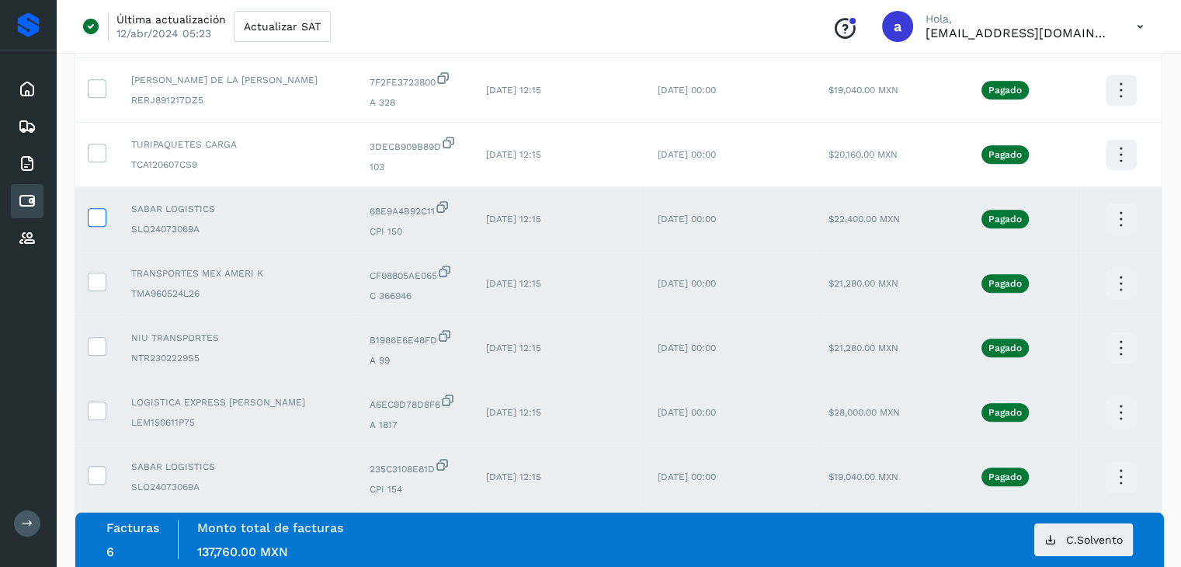
click at [91, 218] on icon at bounding box center [97, 216] width 16 height 16
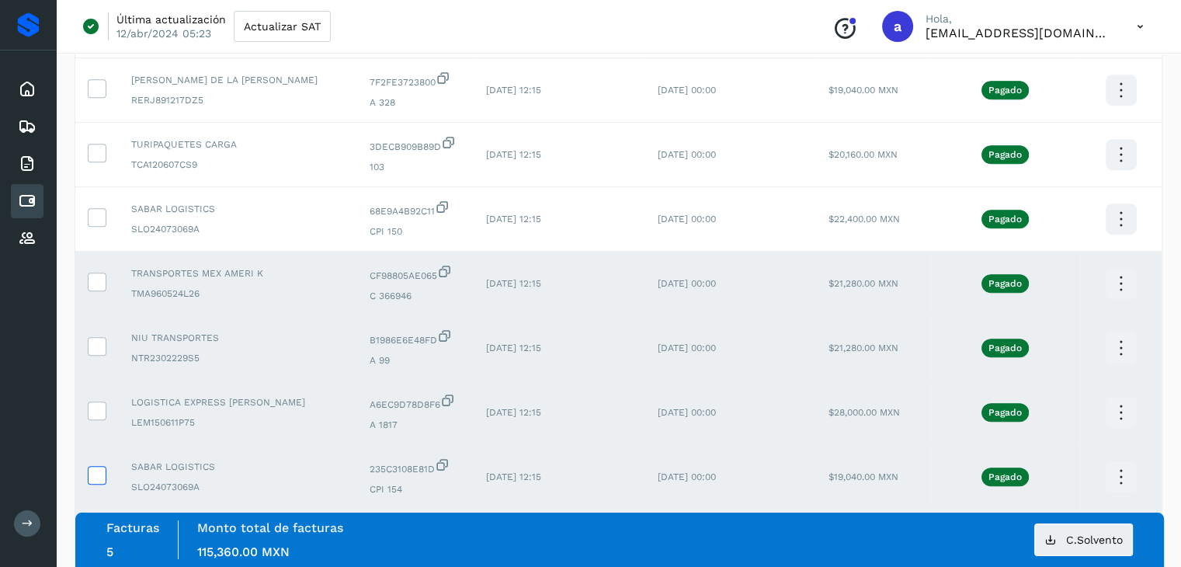
click at [92, 473] on icon at bounding box center [97, 474] width 16 height 16
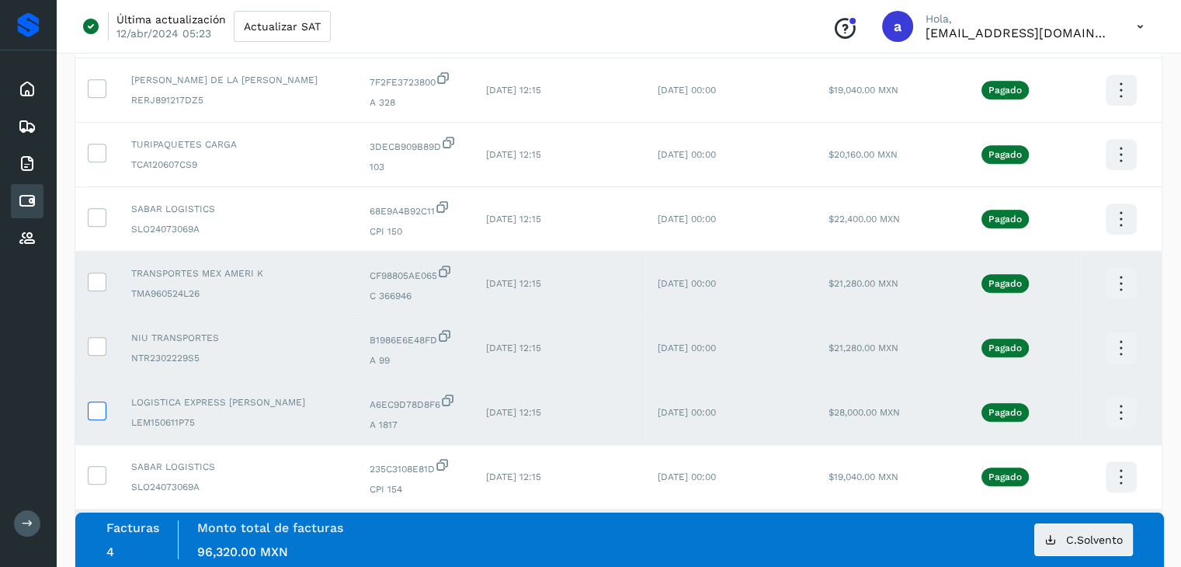
click at [96, 414] on icon at bounding box center [97, 410] width 16 height 16
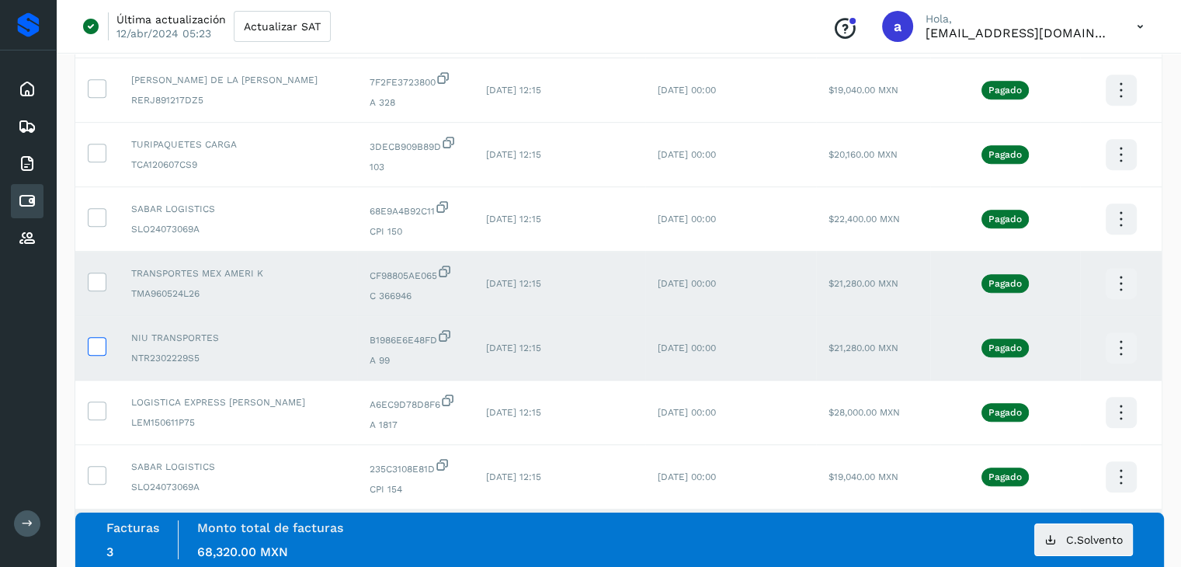
click at [96, 343] on icon at bounding box center [97, 345] width 16 height 16
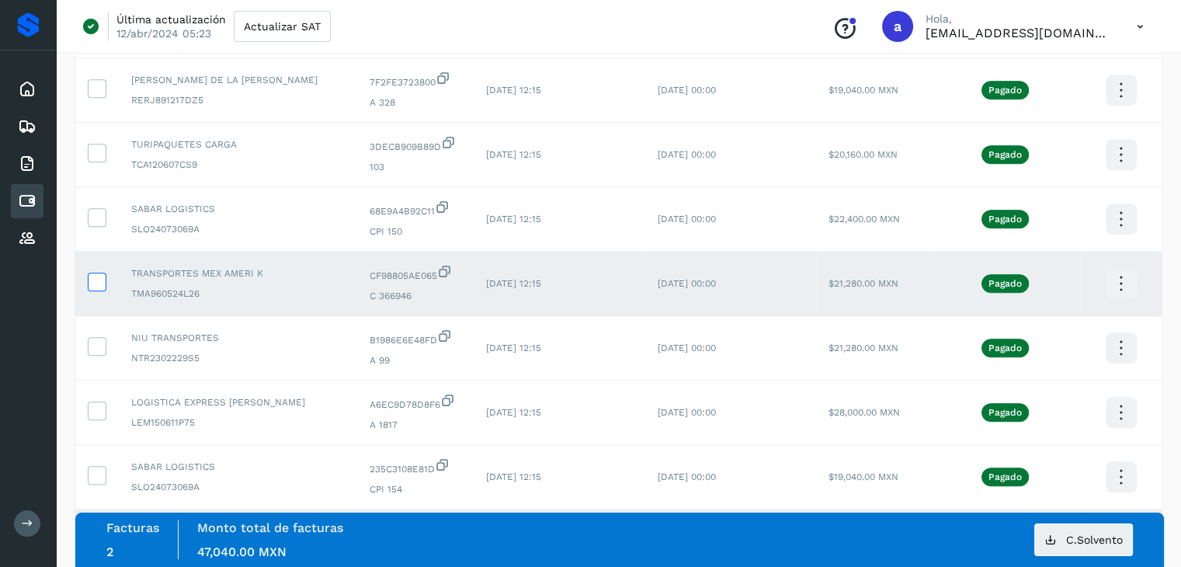
click at [99, 285] on icon at bounding box center [97, 281] width 16 height 16
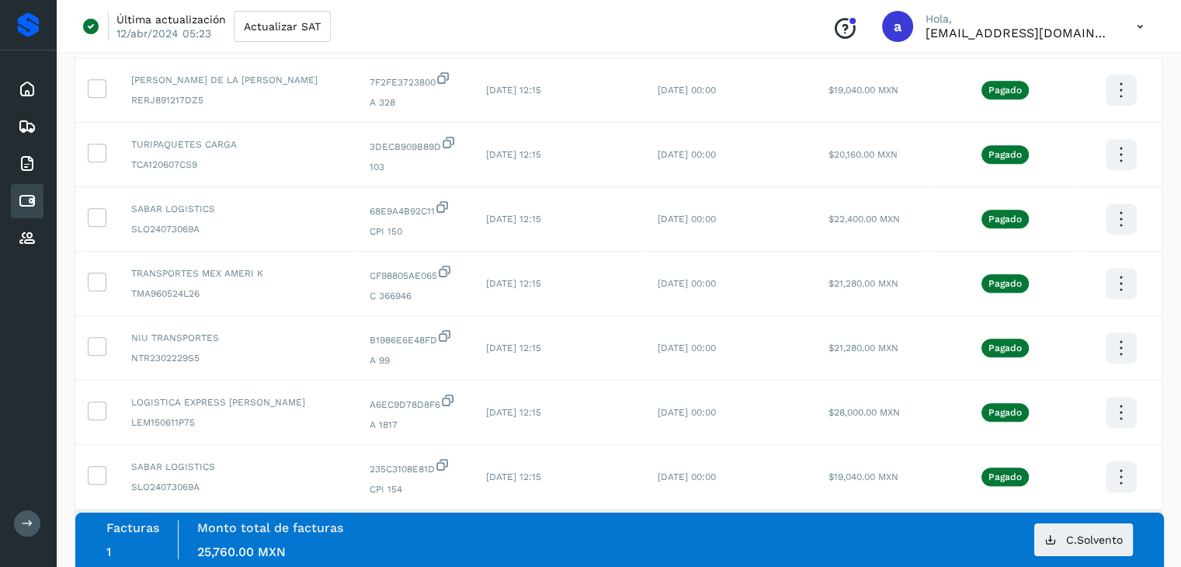
scroll to position [910, 0]
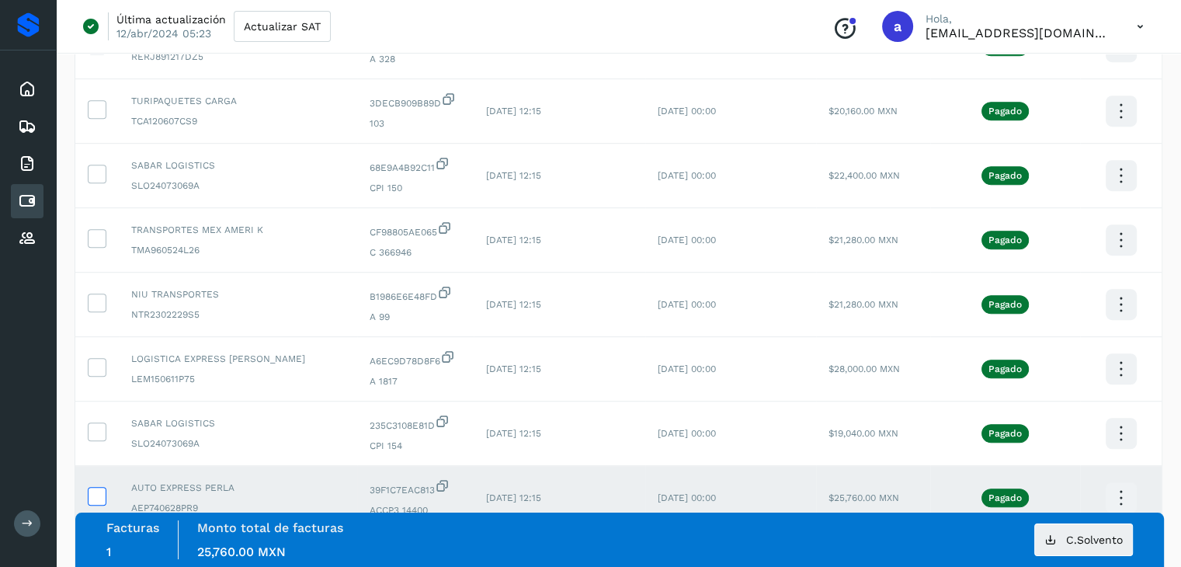
click at [95, 496] on icon at bounding box center [97, 495] width 16 height 16
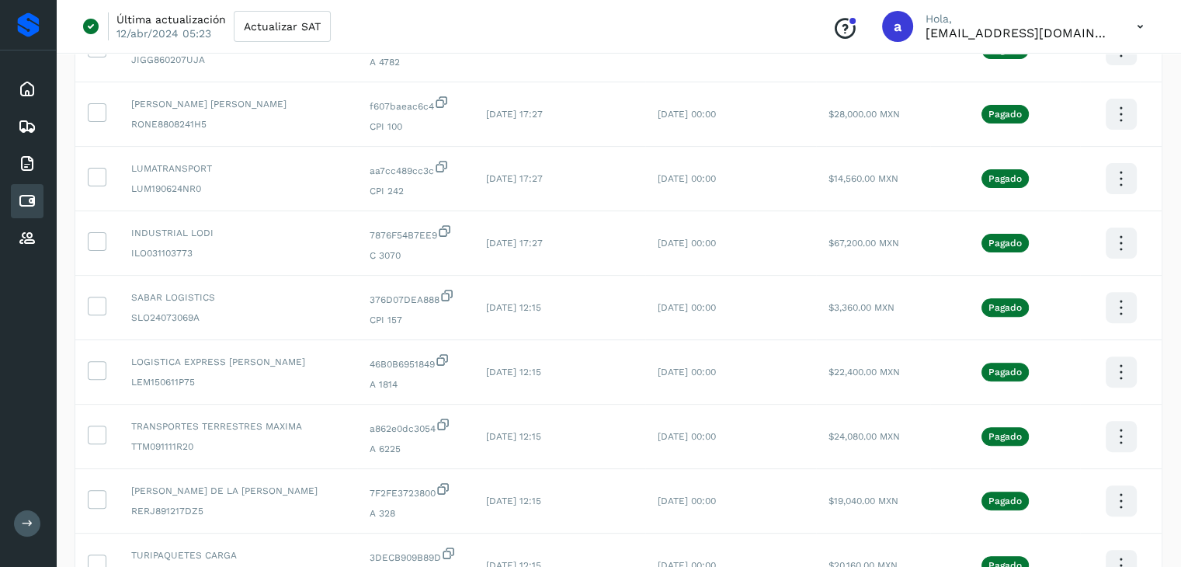
scroll to position [423, 0]
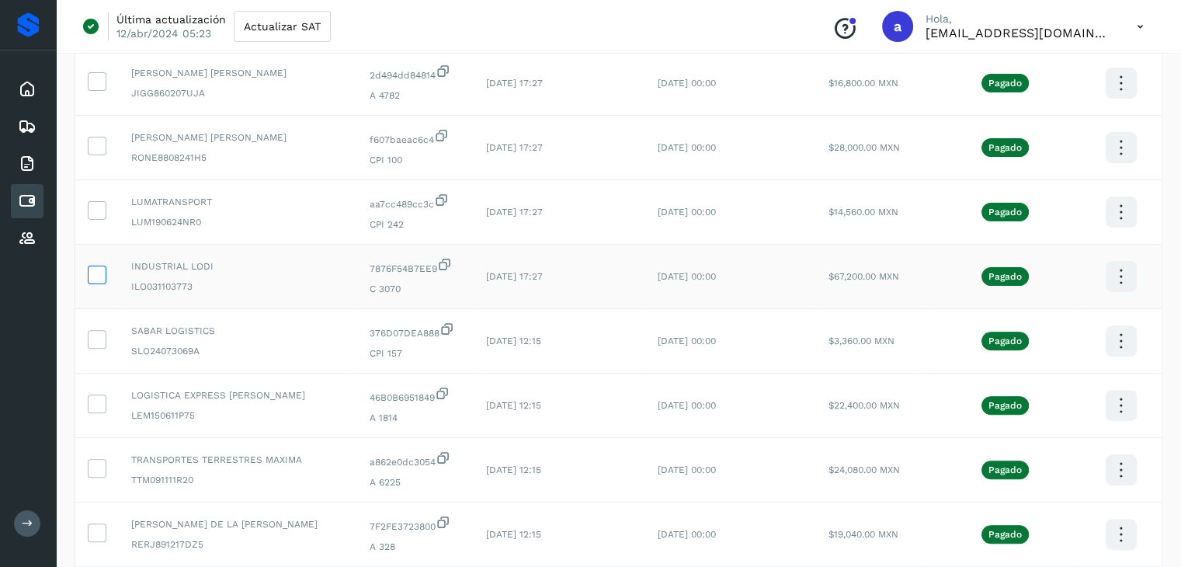
click at [99, 277] on icon at bounding box center [97, 274] width 16 height 16
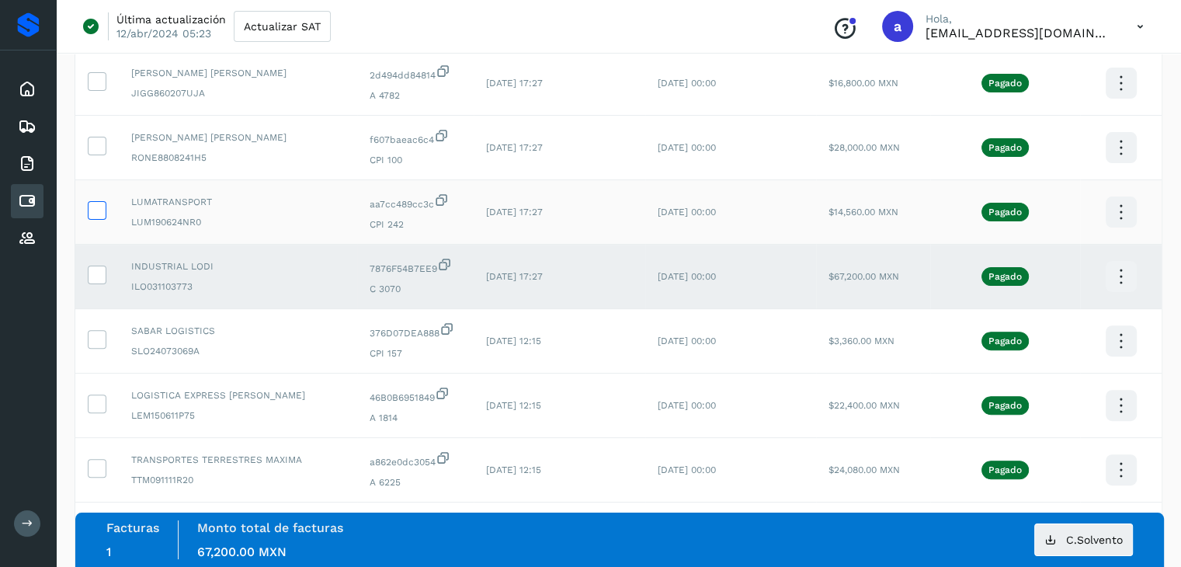
click at [95, 216] on icon at bounding box center [97, 209] width 16 height 16
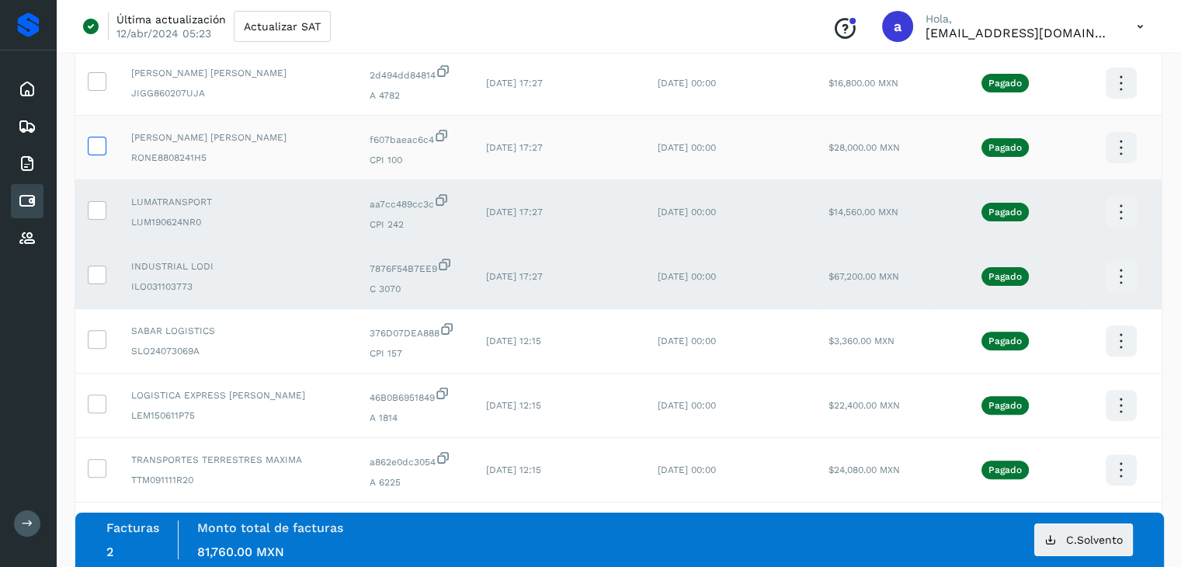
click at [99, 148] on icon at bounding box center [97, 145] width 16 height 16
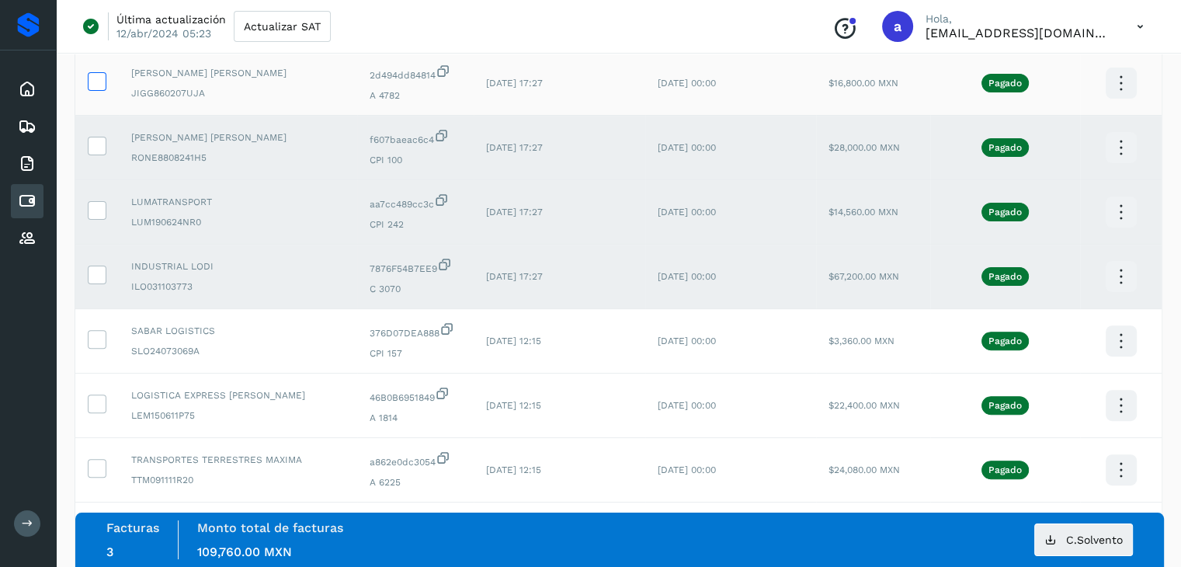
click at [99, 90] on label at bounding box center [97, 81] width 19 height 19
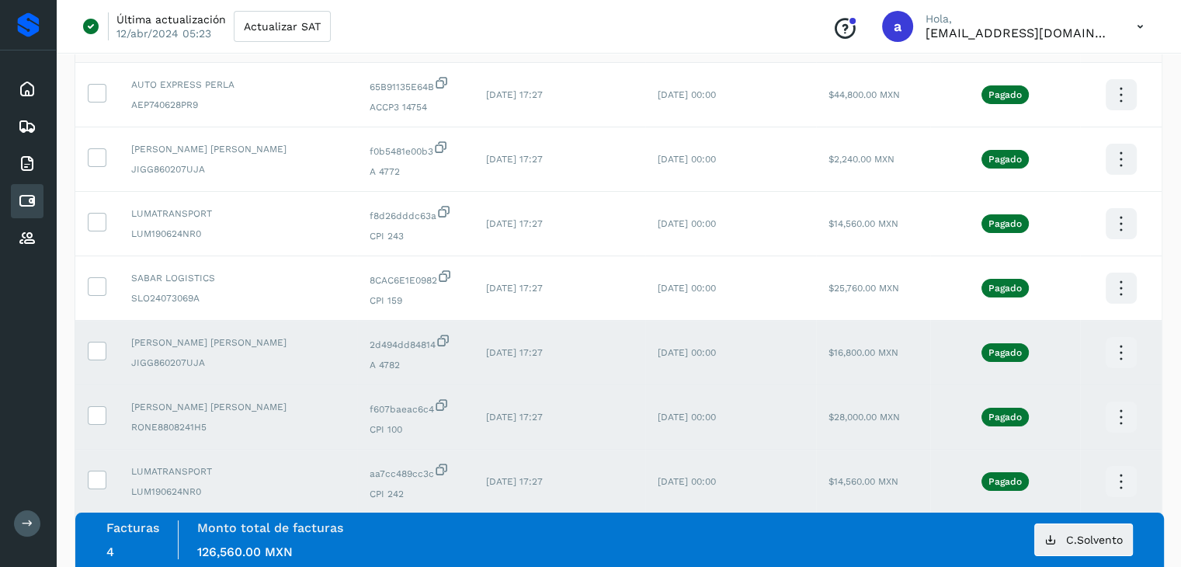
scroll to position [128, 0]
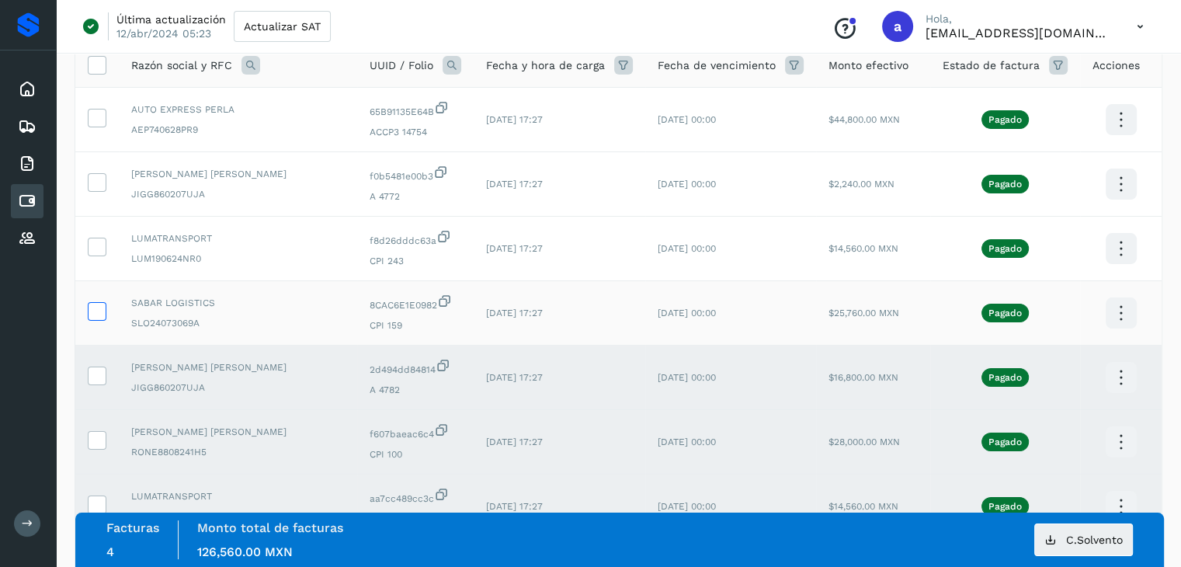
click at [103, 308] on icon at bounding box center [97, 310] width 16 height 16
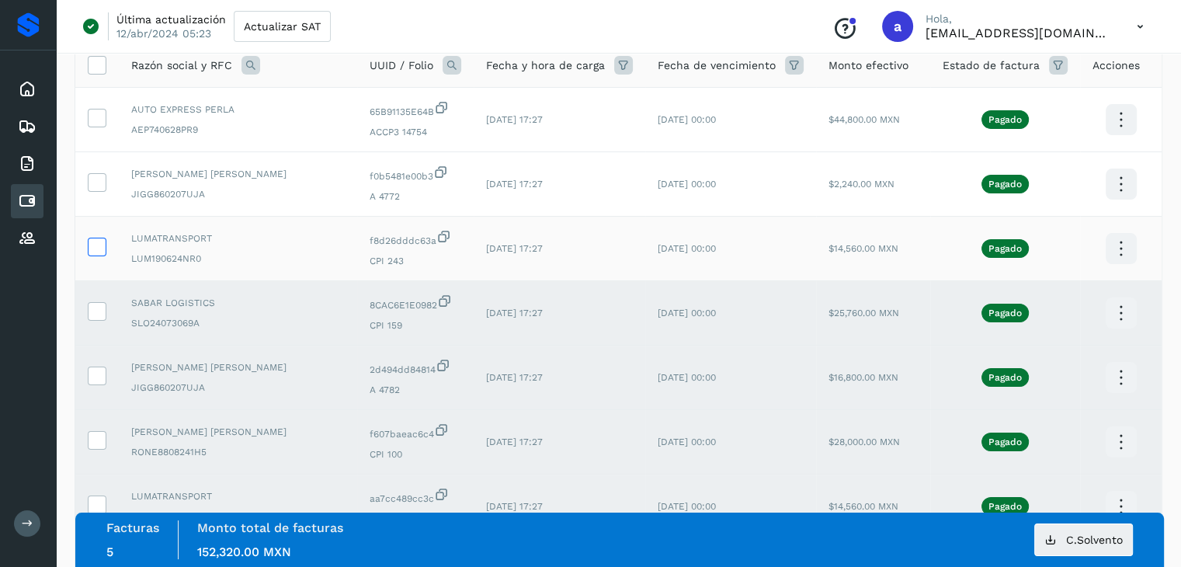
click at [99, 243] on icon at bounding box center [97, 246] width 16 height 16
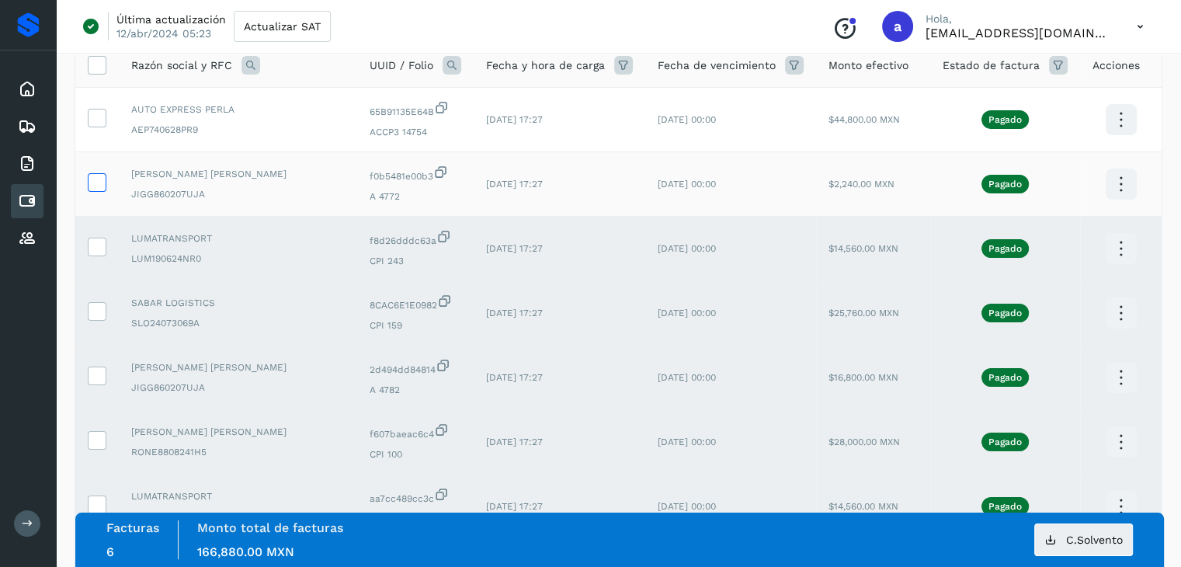
click at [103, 178] on icon at bounding box center [97, 181] width 16 height 16
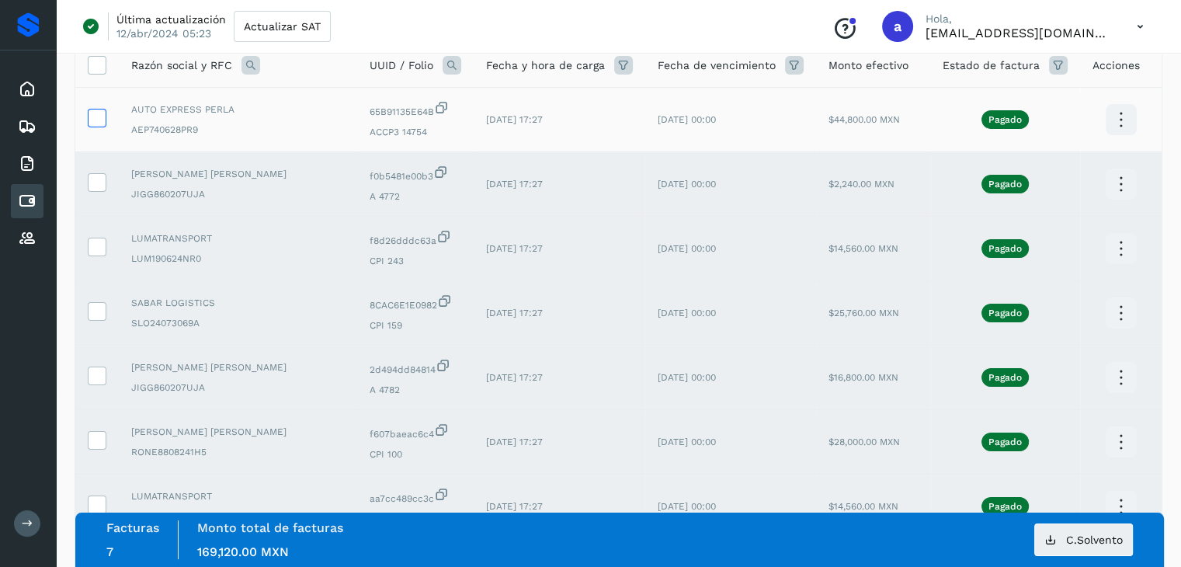
click at [99, 122] on icon at bounding box center [97, 117] width 16 height 16
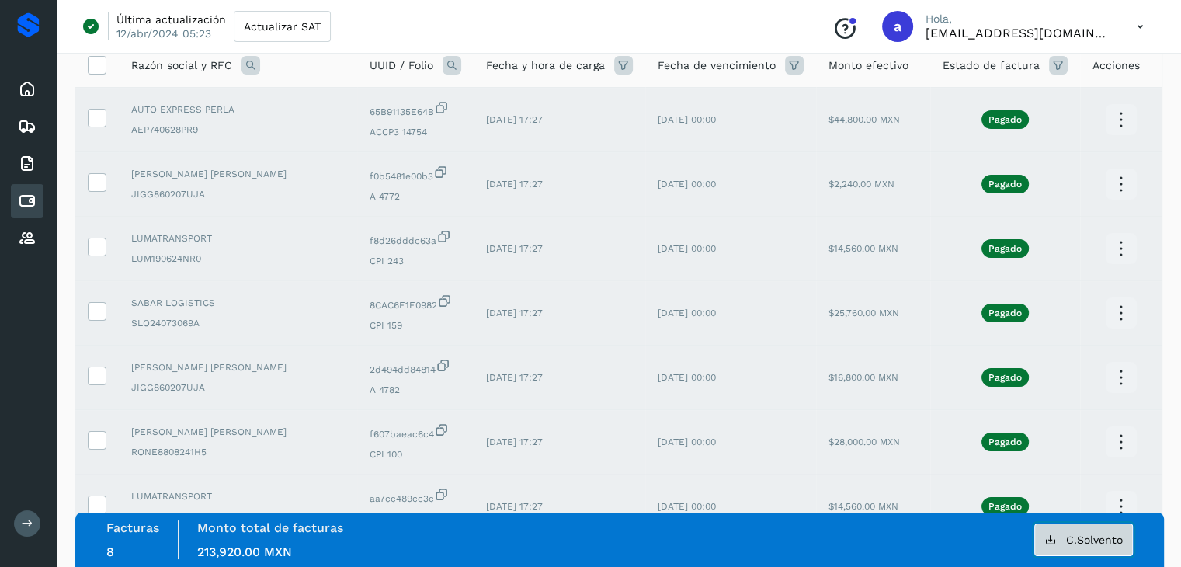
click at [1068, 534] on span "C.Solvento" at bounding box center [1094, 539] width 57 height 11
